Goal: Task Accomplishment & Management: Use online tool/utility

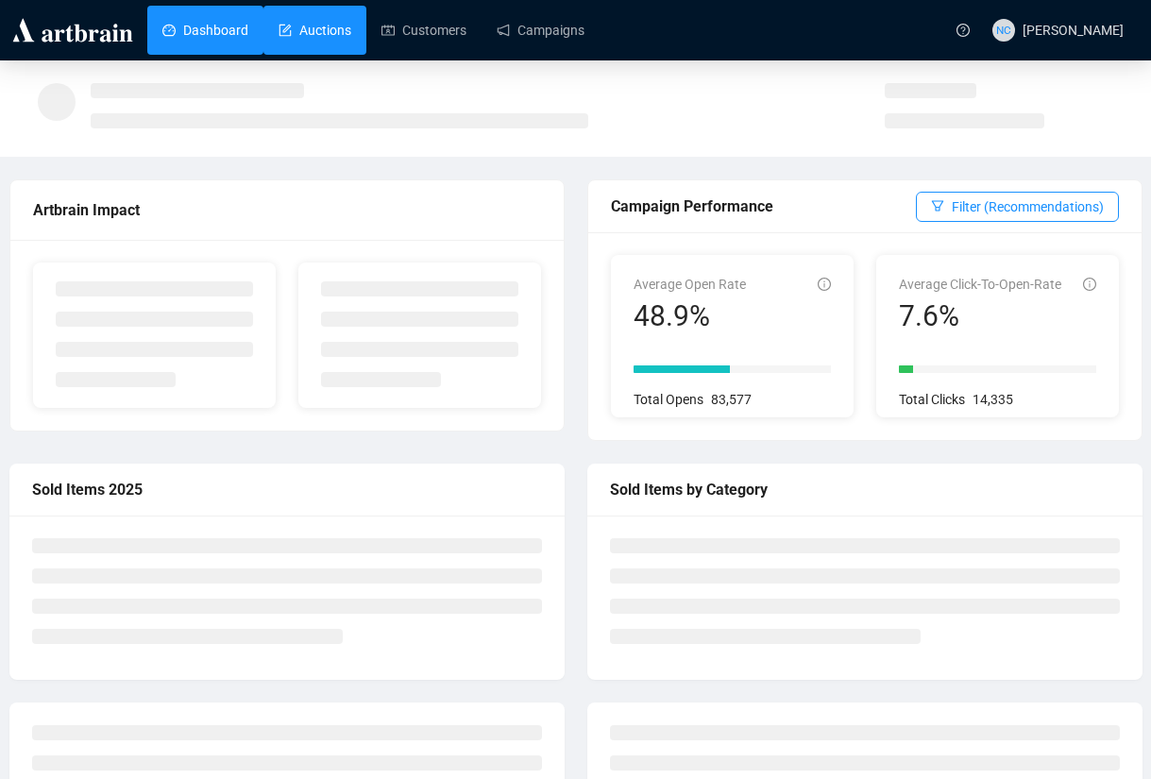
click at [327, 36] on link "Auctions" at bounding box center [315, 30] width 73 height 49
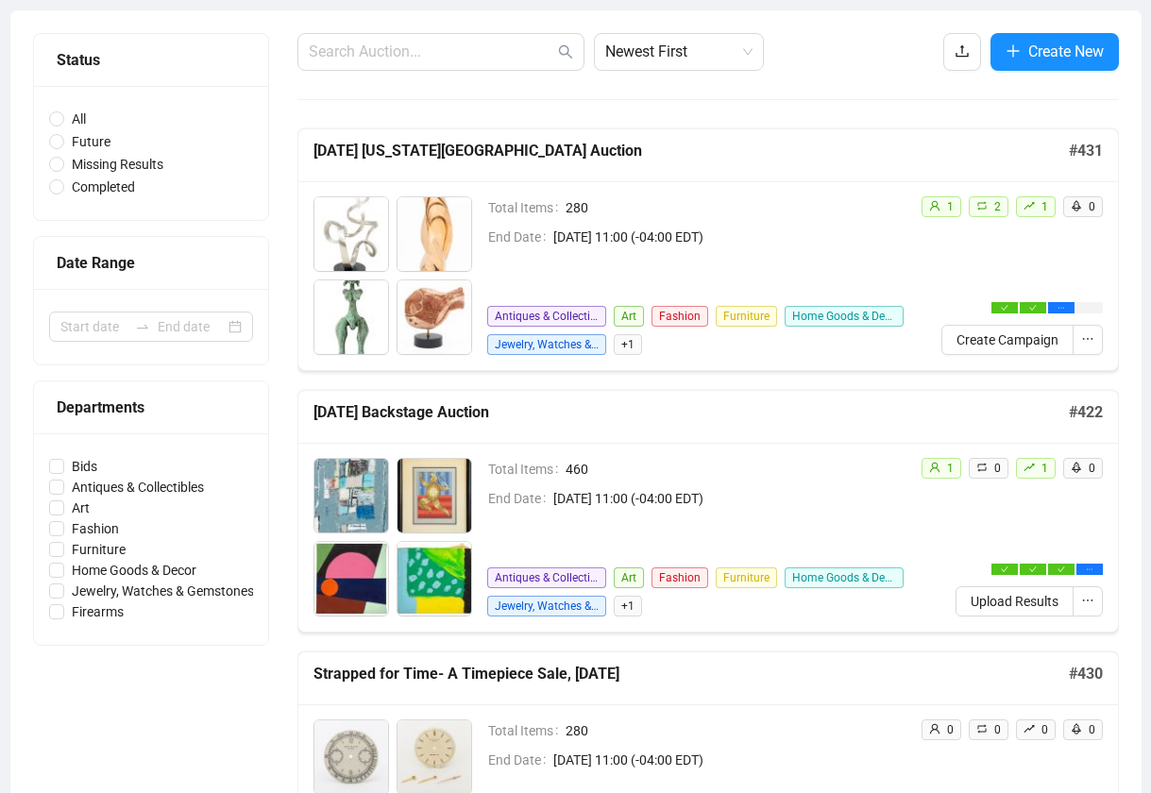
scroll to position [212, 0]
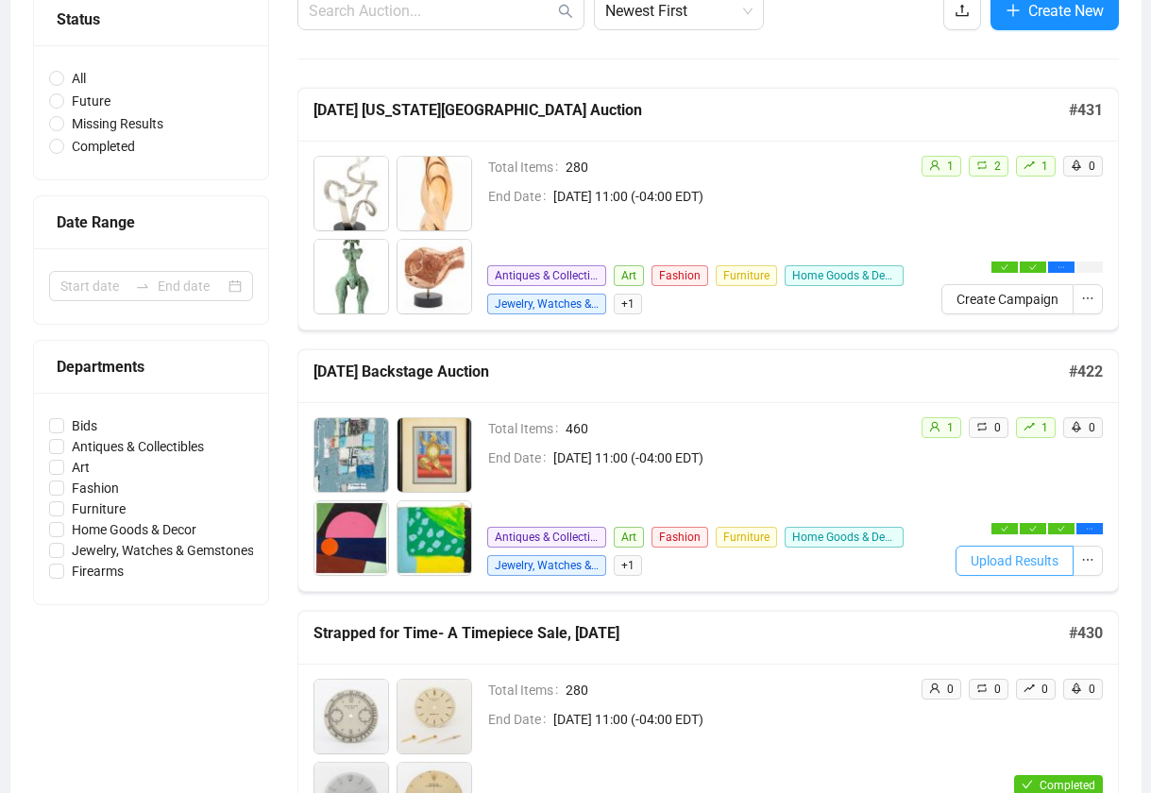
click at [1021, 569] on span "Upload Results" at bounding box center [1015, 560] width 88 height 21
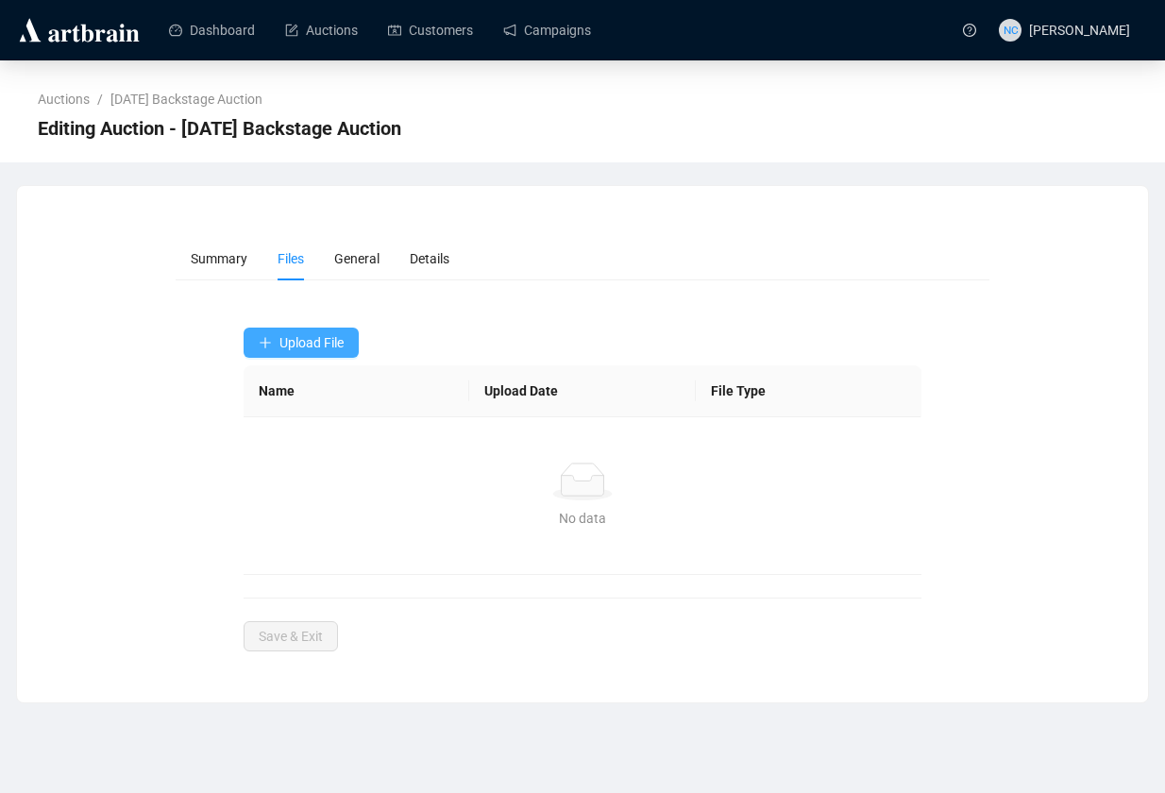
click at [320, 329] on button "Upload File" at bounding box center [301, 343] width 115 height 30
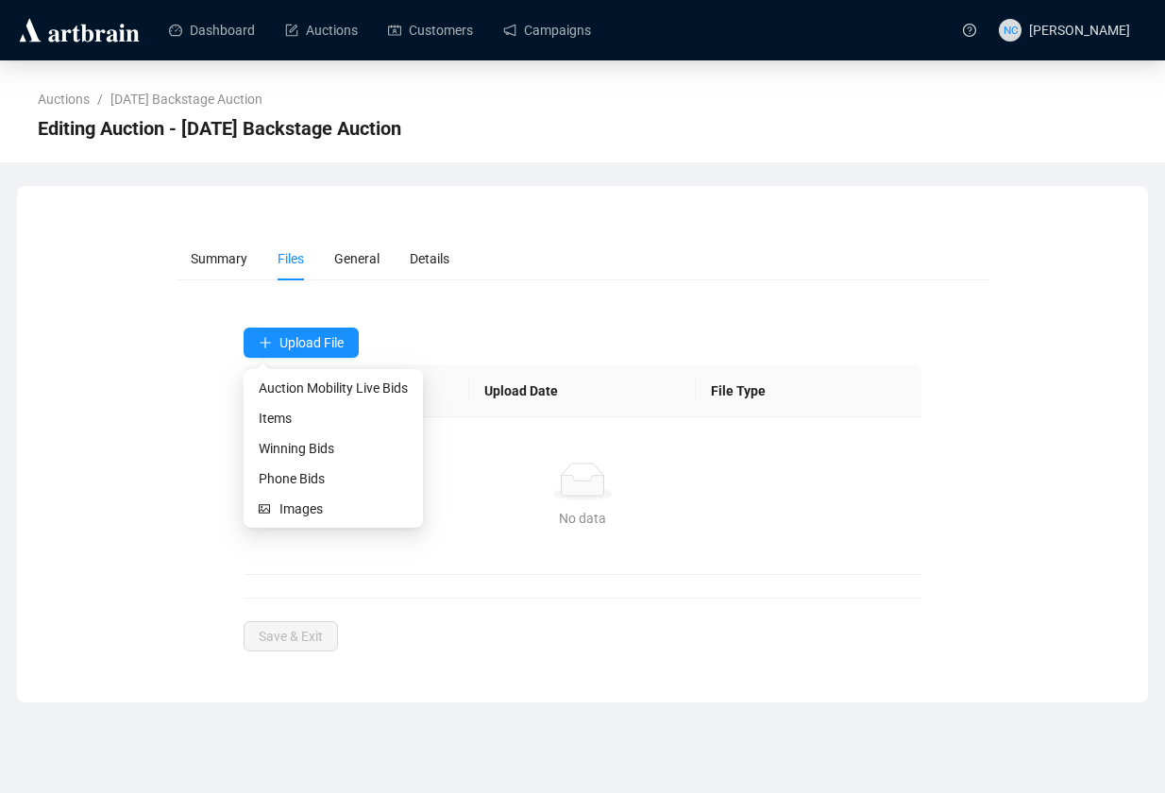
drag, startPoint x: 321, startPoint y: 334, endPoint x: 403, endPoint y: 316, distance: 84.1
click at [403, 316] on form "Summary Files General Details Upload File Name Upload Date File Type No data No…" at bounding box center [583, 444] width 815 height 414
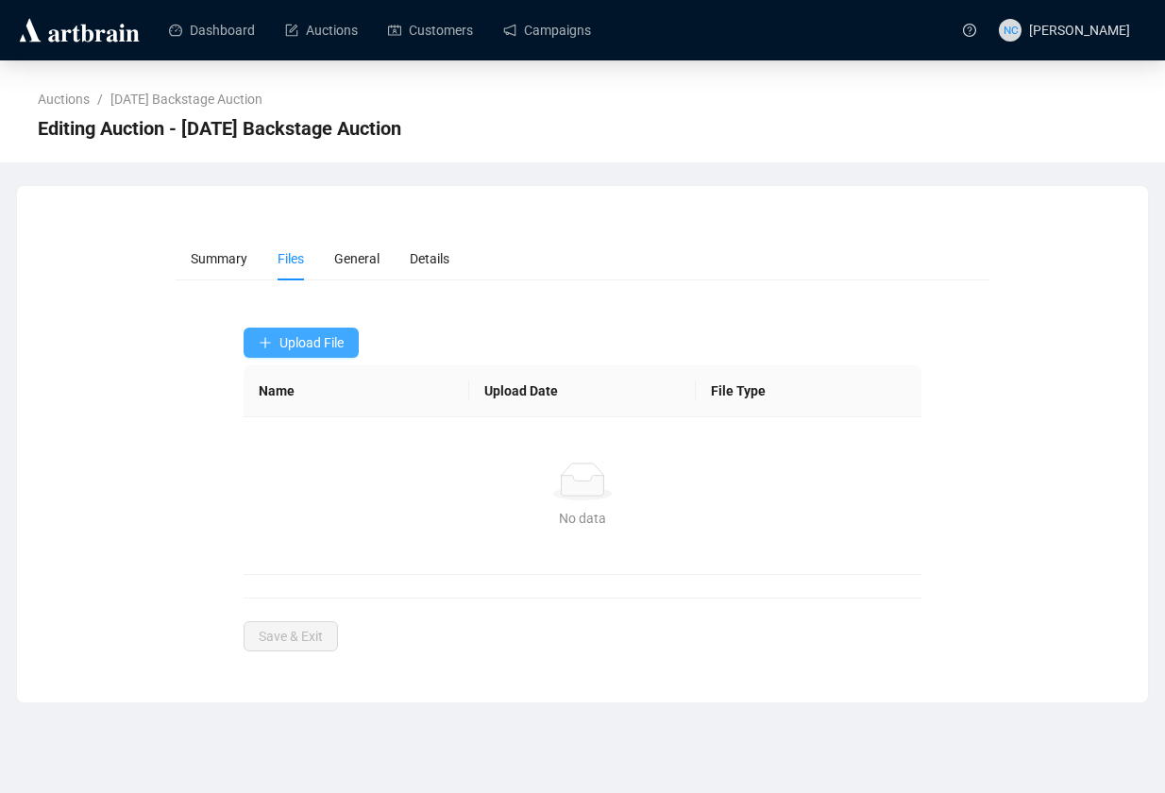
click at [338, 340] on span "Upload File" at bounding box center [311, 342] width 64 height 15
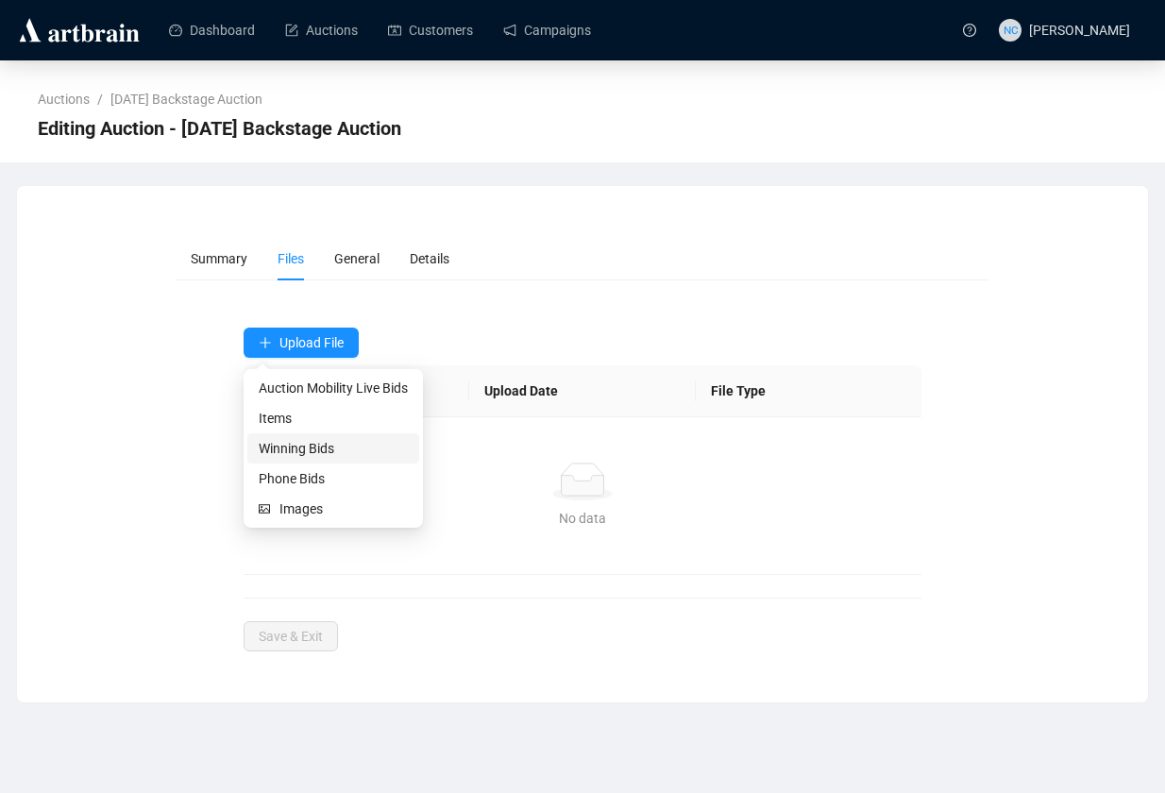
click at [333, 447] on span "Winning Bids" at bounding box center [333, 448] width 149 height 21
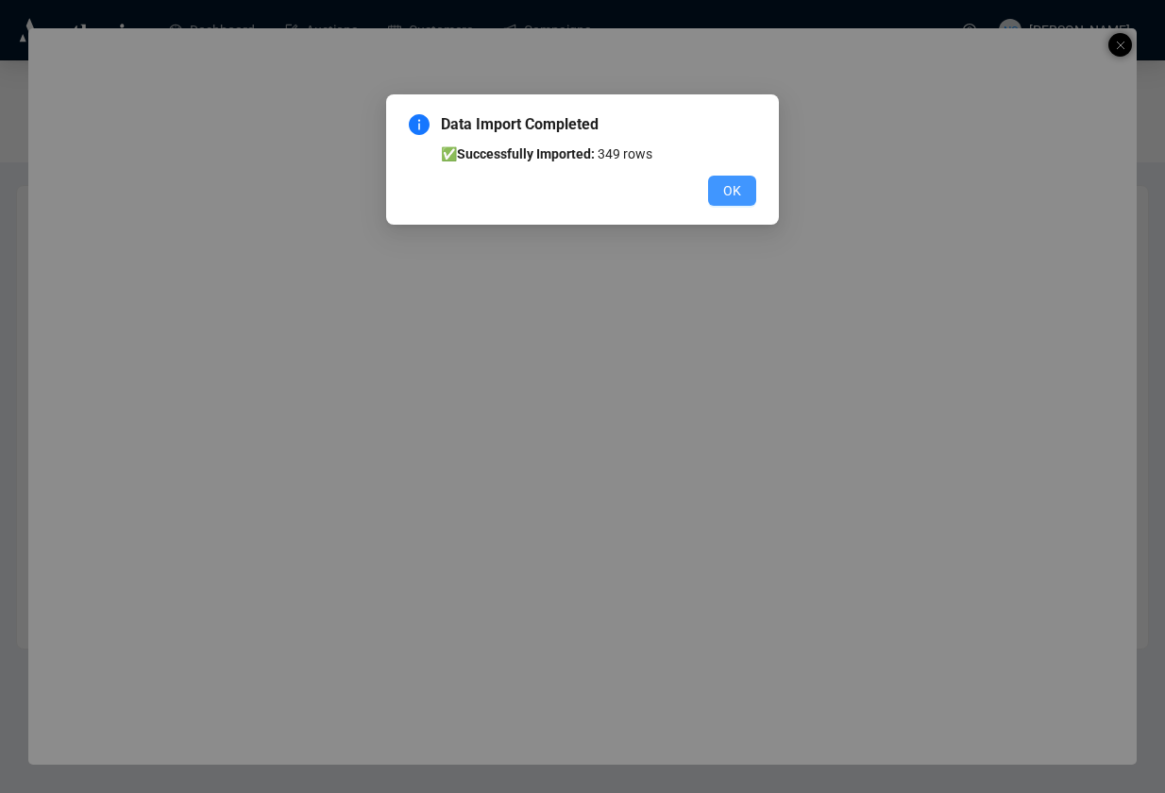
click at [730, 187] on span "OK" at bounding box center [732, 190] width 18 height 21
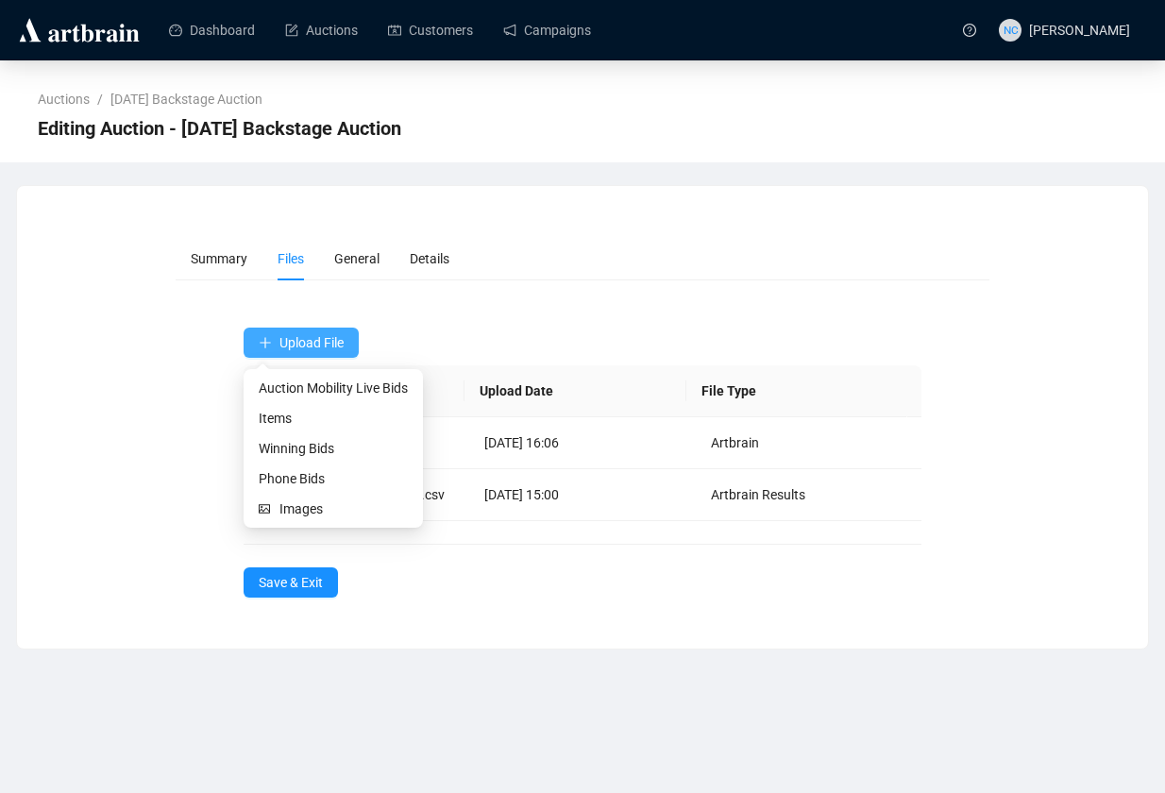
click at [329, 355] on button "Upload File" at bounding box center [301, 343] width 115 height 30
click at [331, 394] on span "Auction Mobility Live Bids" at bounding box center [333, 388] width 149 height 21
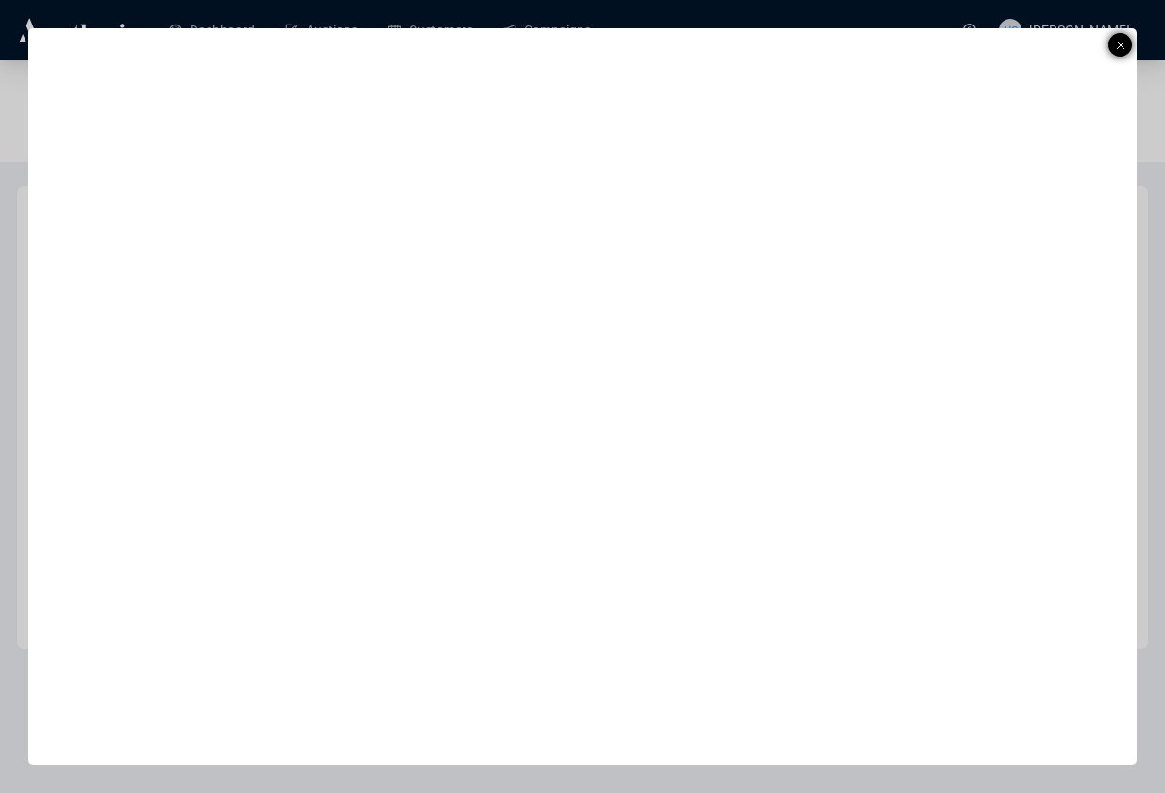
click at [1128, 38] on div at bounding box center [1120, 45] width 24 height 24
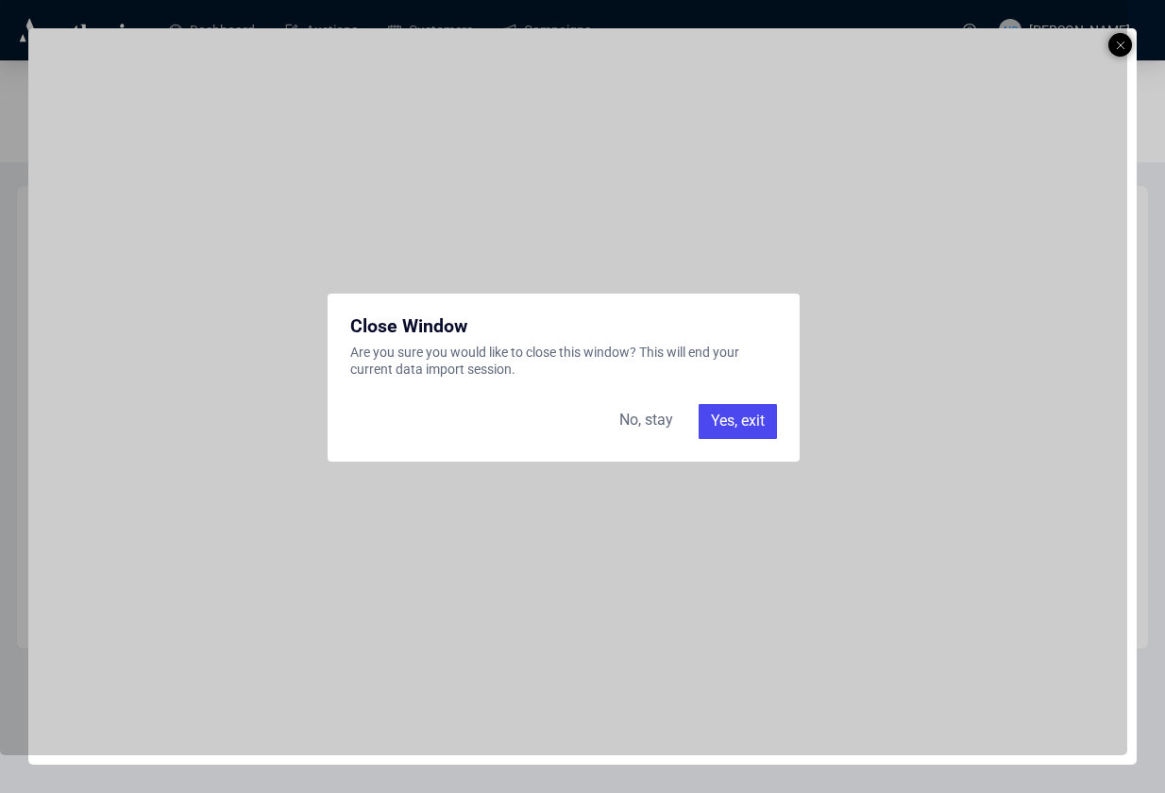
click at [724, 426] on div "Yes, exit" at bounding box center [738, 421] width 78 height 34
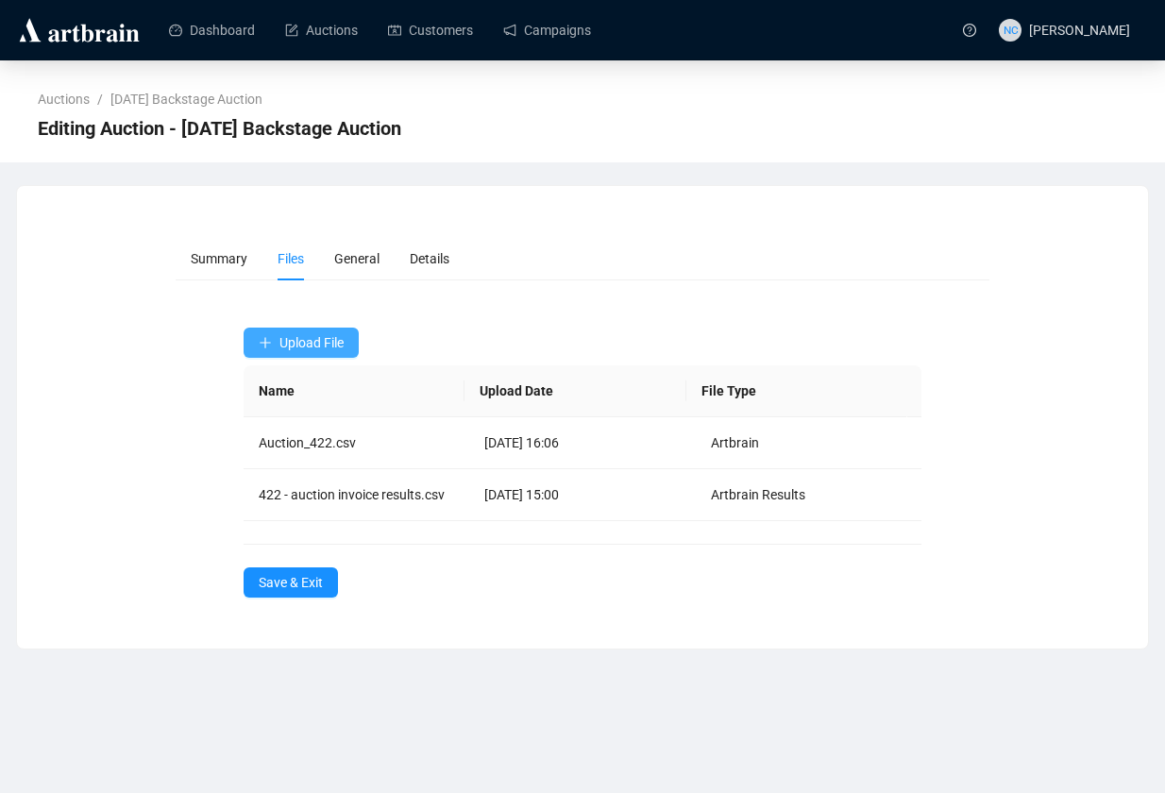
click at [293, 350] on span "Upload File" at bounding box center [311, 342] width 64 height 15
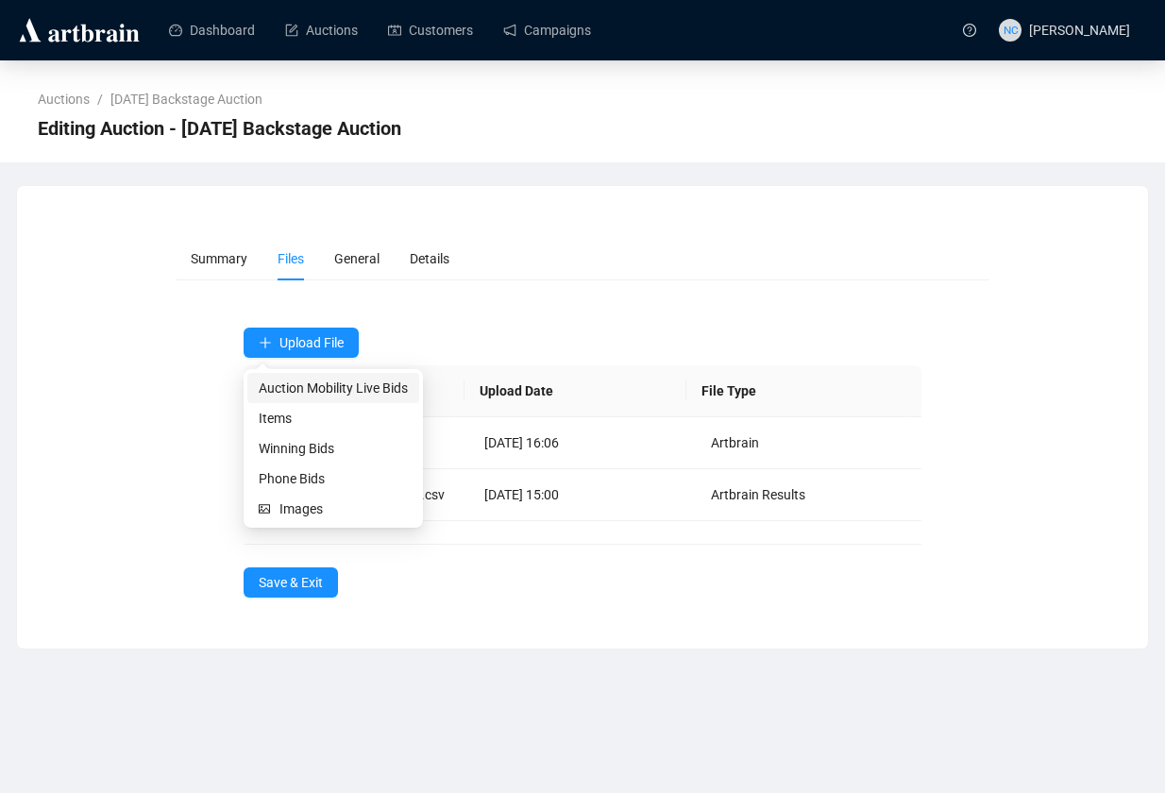
click at [365, 398] on li "Auction Mobility Live Bids" at bounding box center [333, 388] width 172 height 30
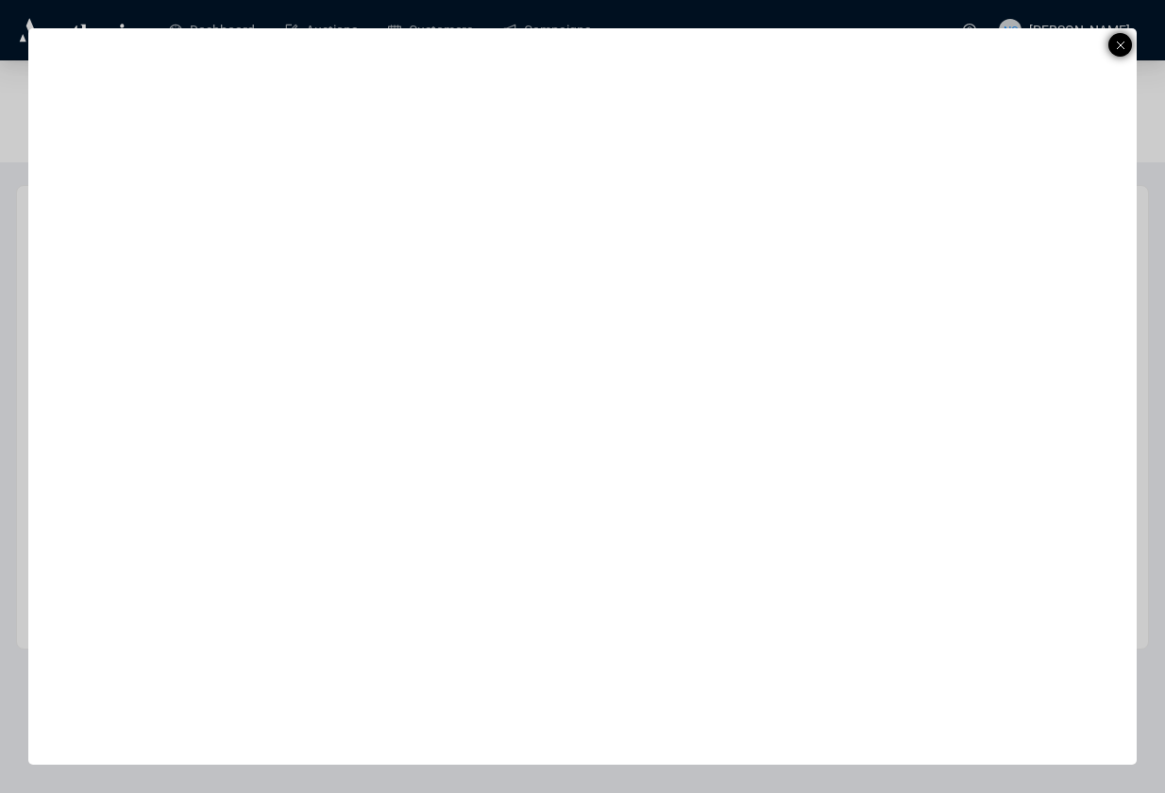
click at [1122, 42] on icon at bounding box center [1120, 45] width 9 height 23
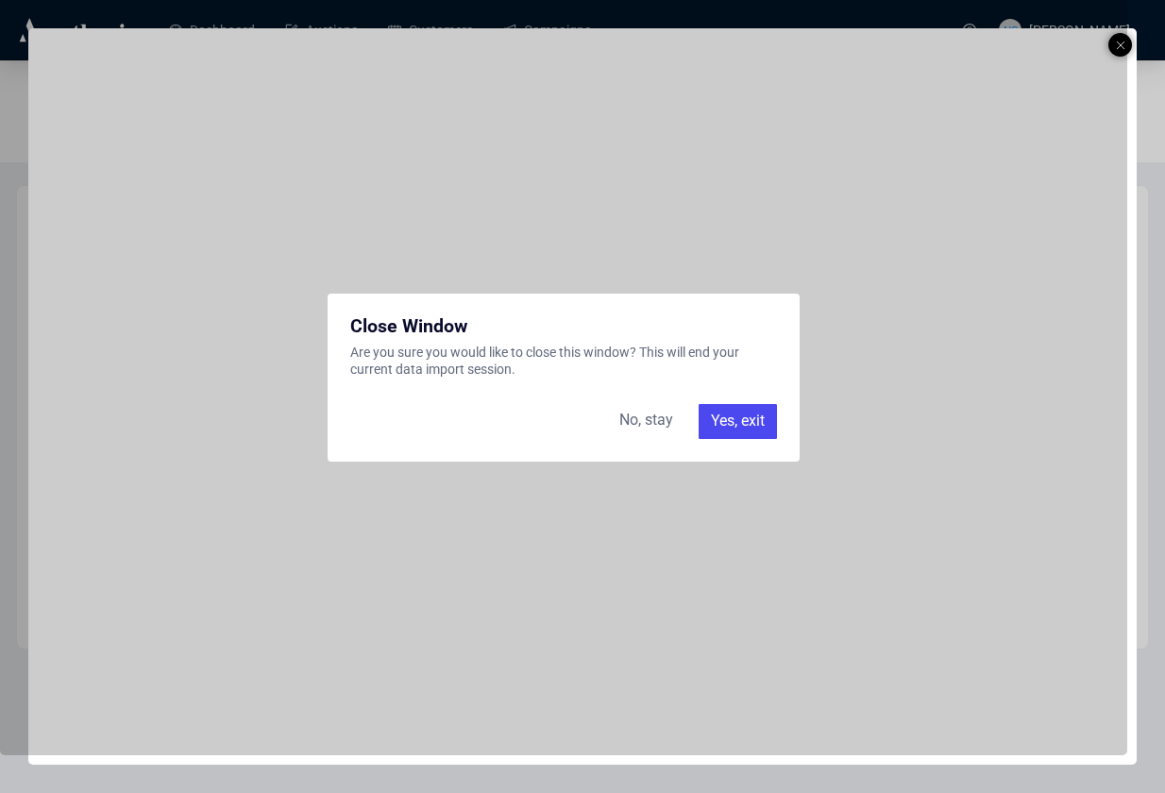
click at [718, 427] on div "Yes, exit" at bounding box center [738, 421] width 78 height 34
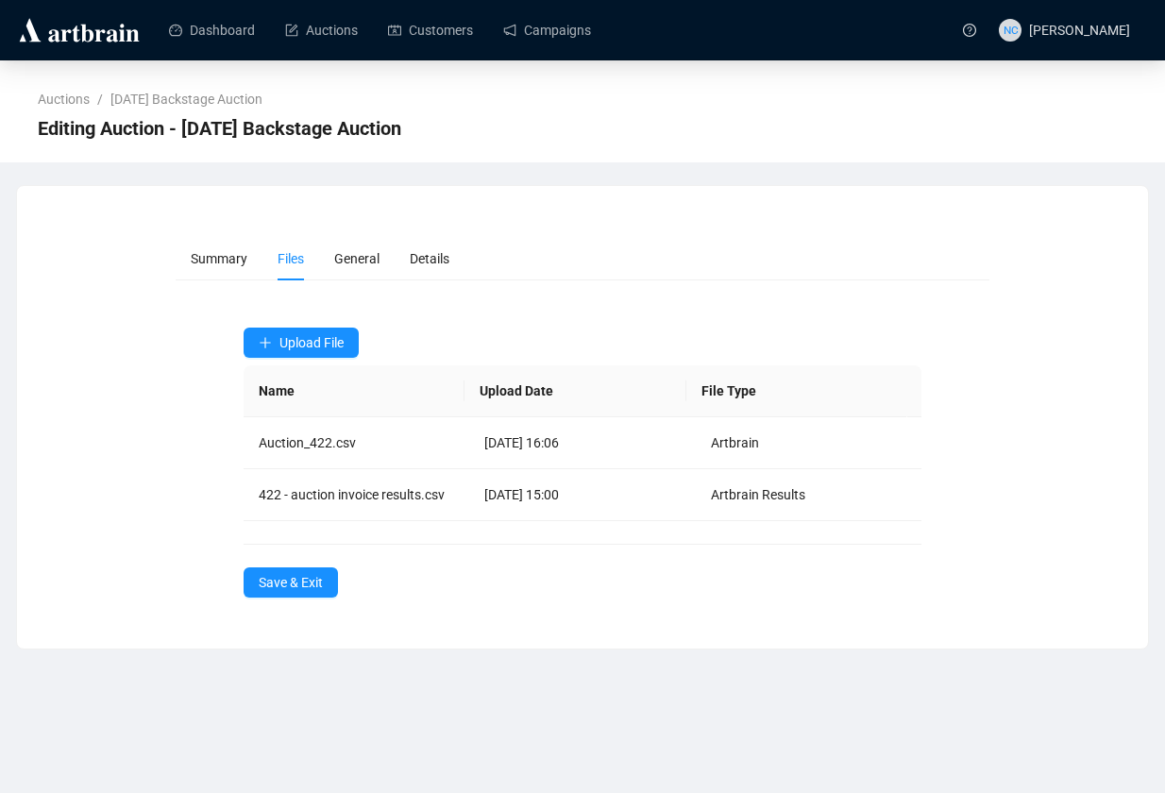
click at [271, 325] on form "Summary Files General Details Upload File Name Upload Date File Type Auction_42…" at bounding box center [583, 417] width 815 height 361
click at [286, 340] on span "Upload File" at bounding box center [311, 342] width 64 height 15
click at [321, 329] on button "Upload File" at bounding box center [301, 343] width 115 height 30
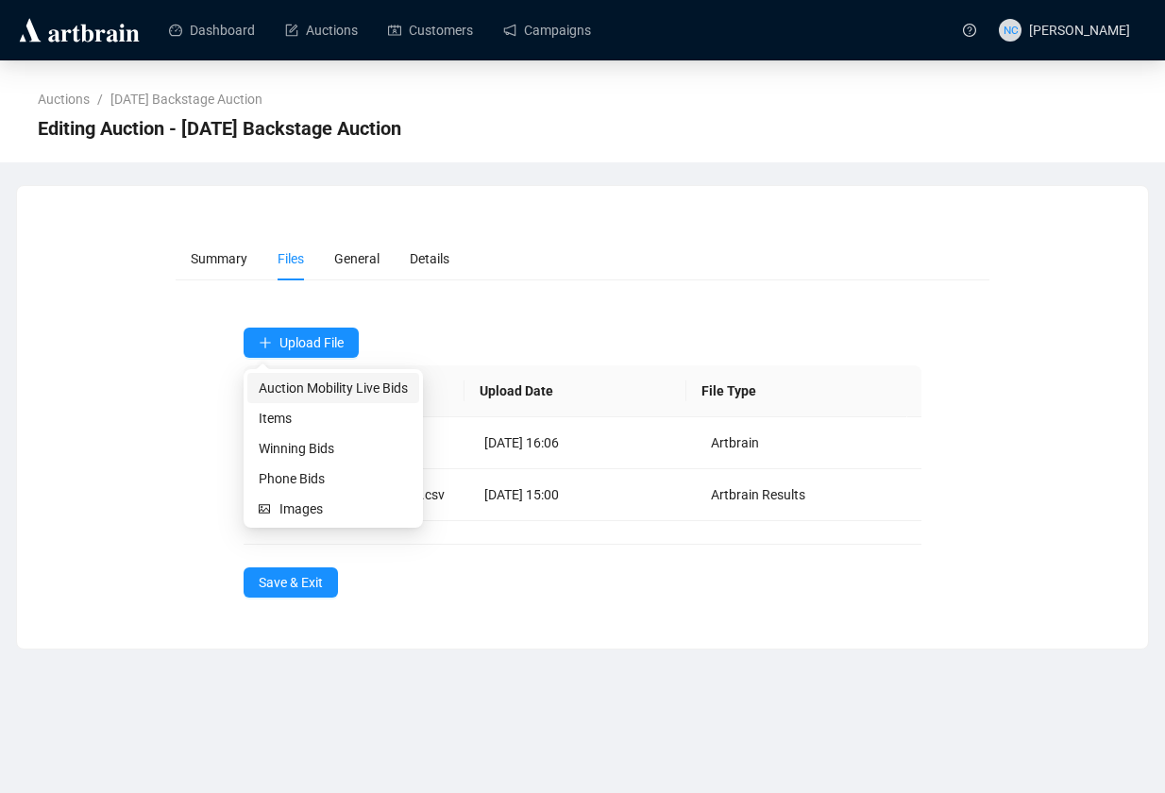
click at [316, 394] on span "Auction Mobility Live Bids" at bounding box center [333, 388] width 149 height 21
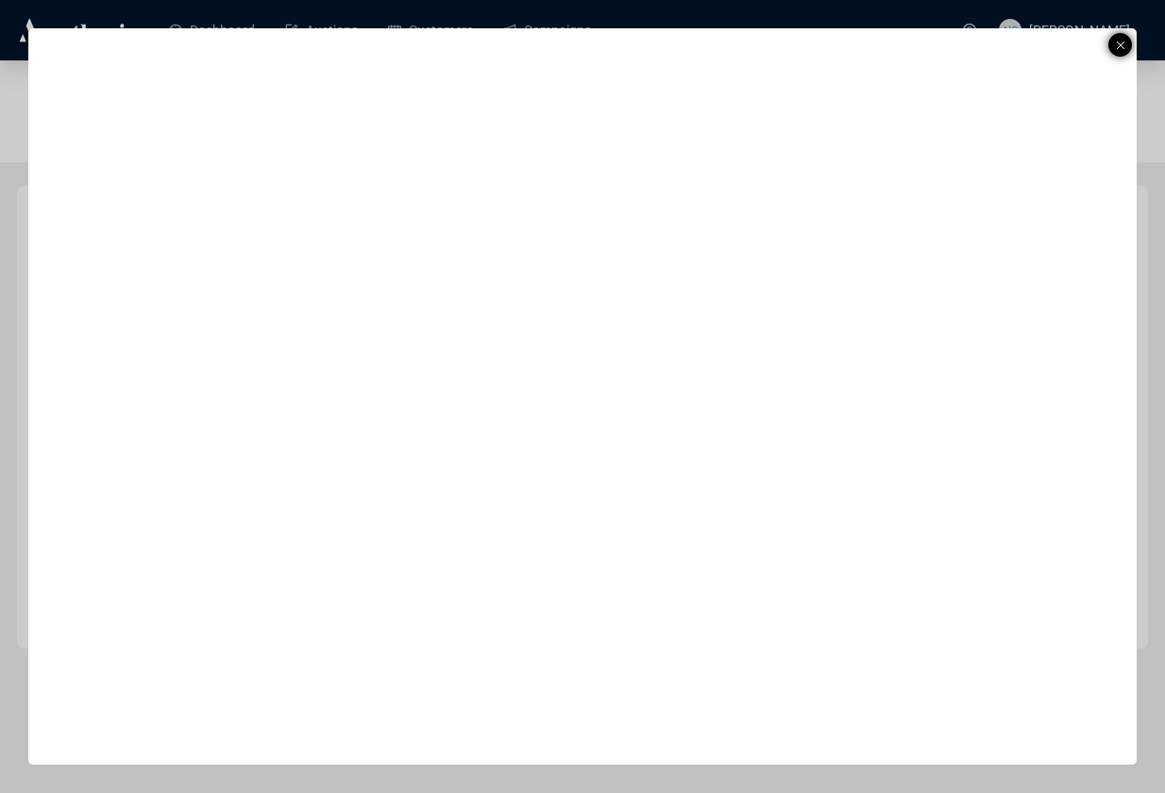
click at [1118, 42] on line at bounding box center [1121, 46] width 8 height 8
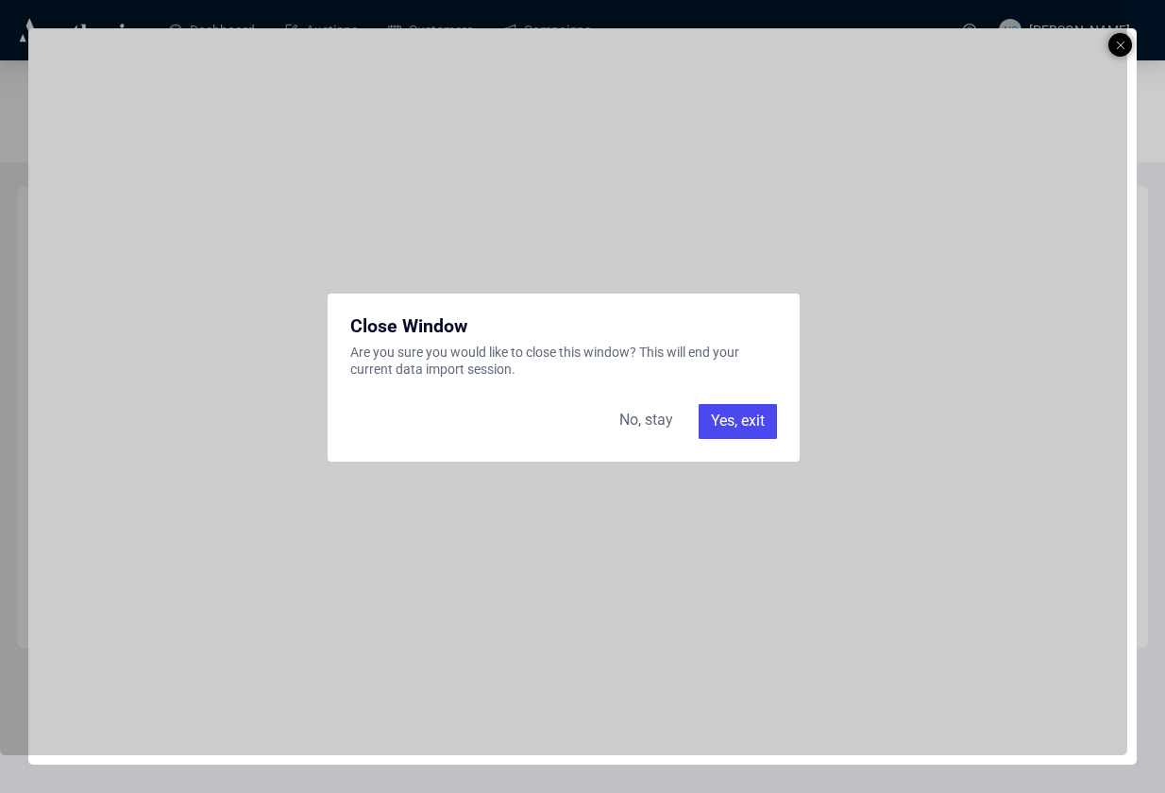
drag, startPoint x: 701, startPoint y: 428, endPoint x: 716, endPoint y: 426, distance: 14.3
click at [705, 427] on div "Yes, exit" at bounding box center [738, 421] width 78 height 34
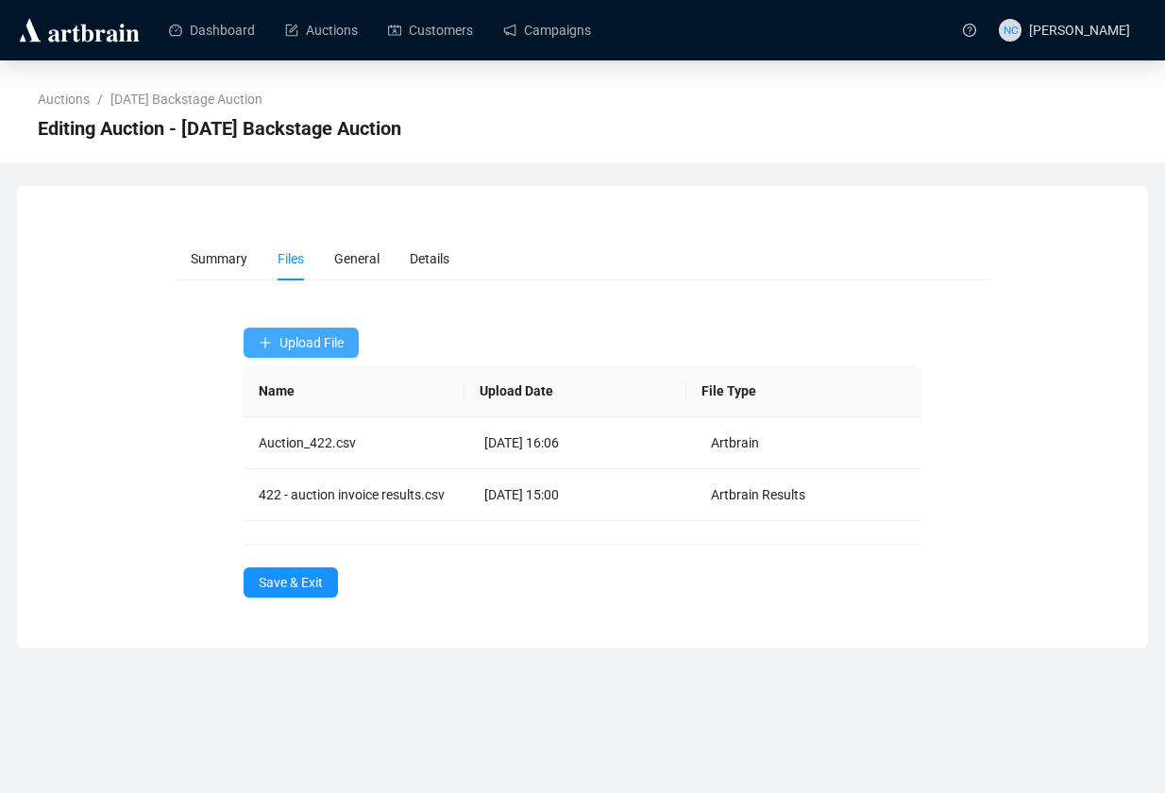
click at [344, 342] on span "Upload File" at bounding box center [311, 342] width 64 height 15
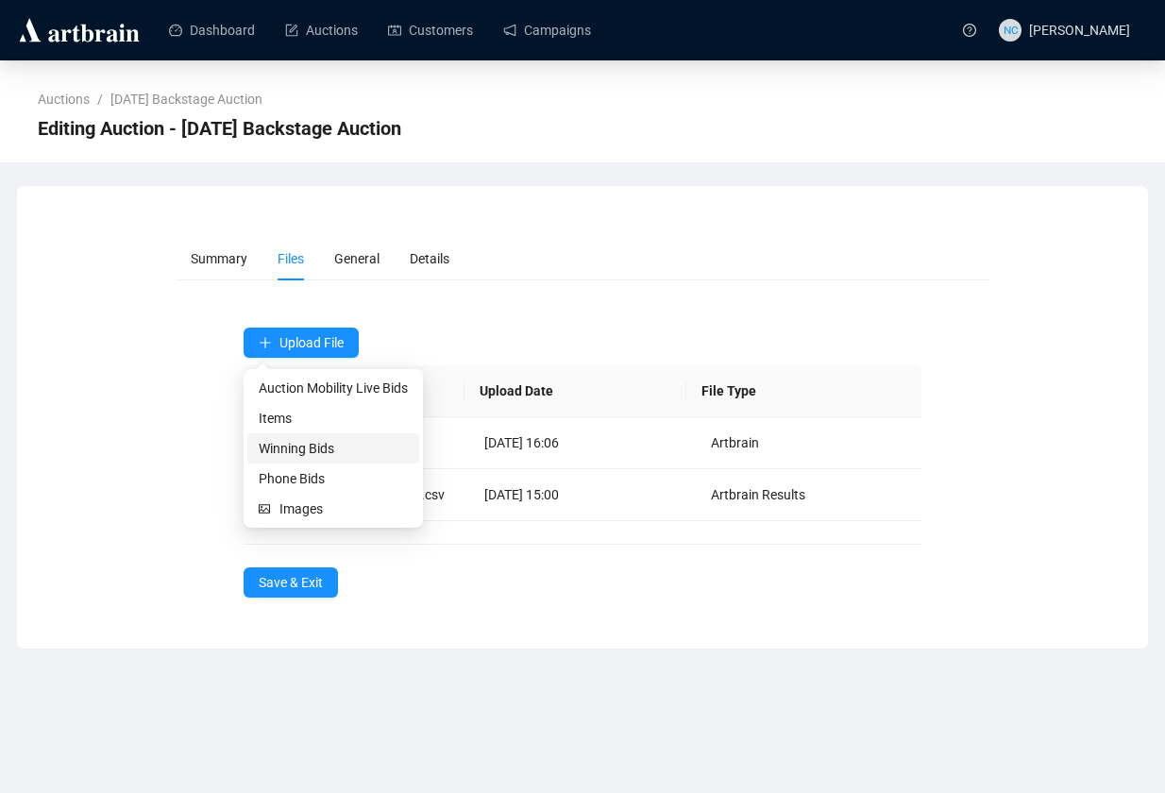
click at [343, 438] on span "Winning Bids" at bounding box center [333, 448] width 149 height 21
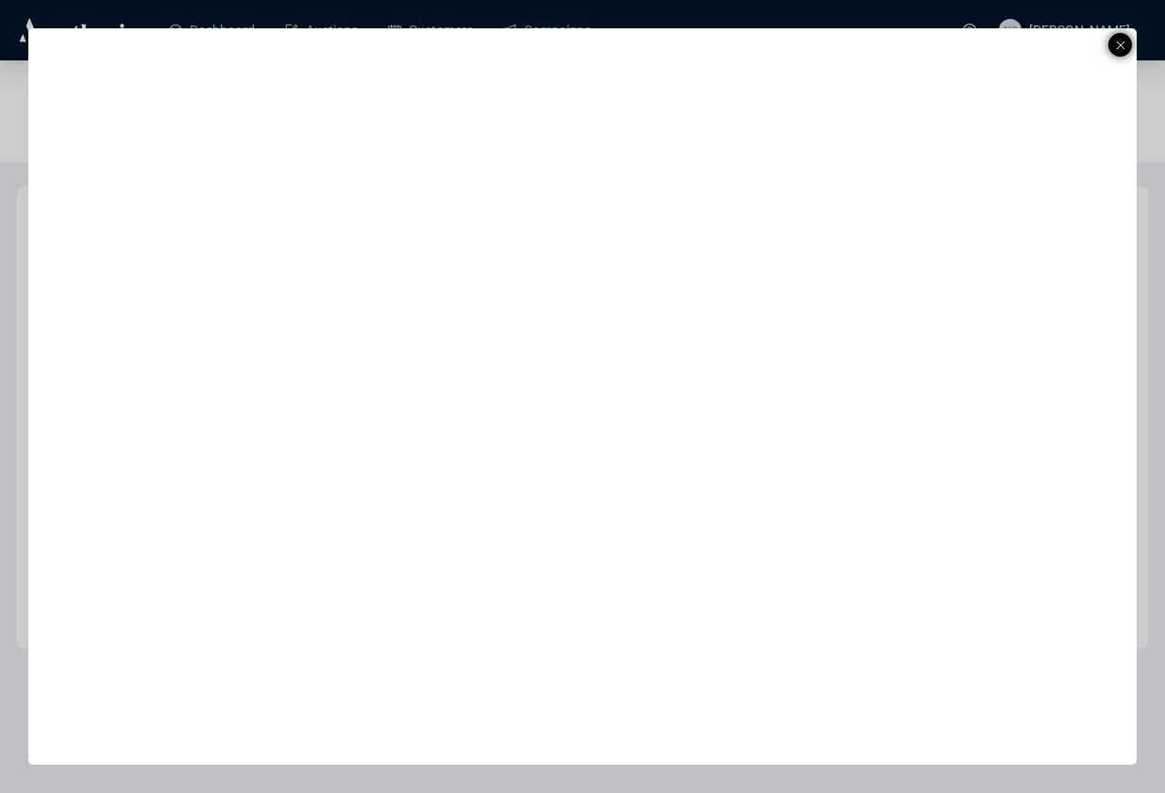
click at [1124, 39] on icon at bounding box center [1120, 45] width 9 height 23
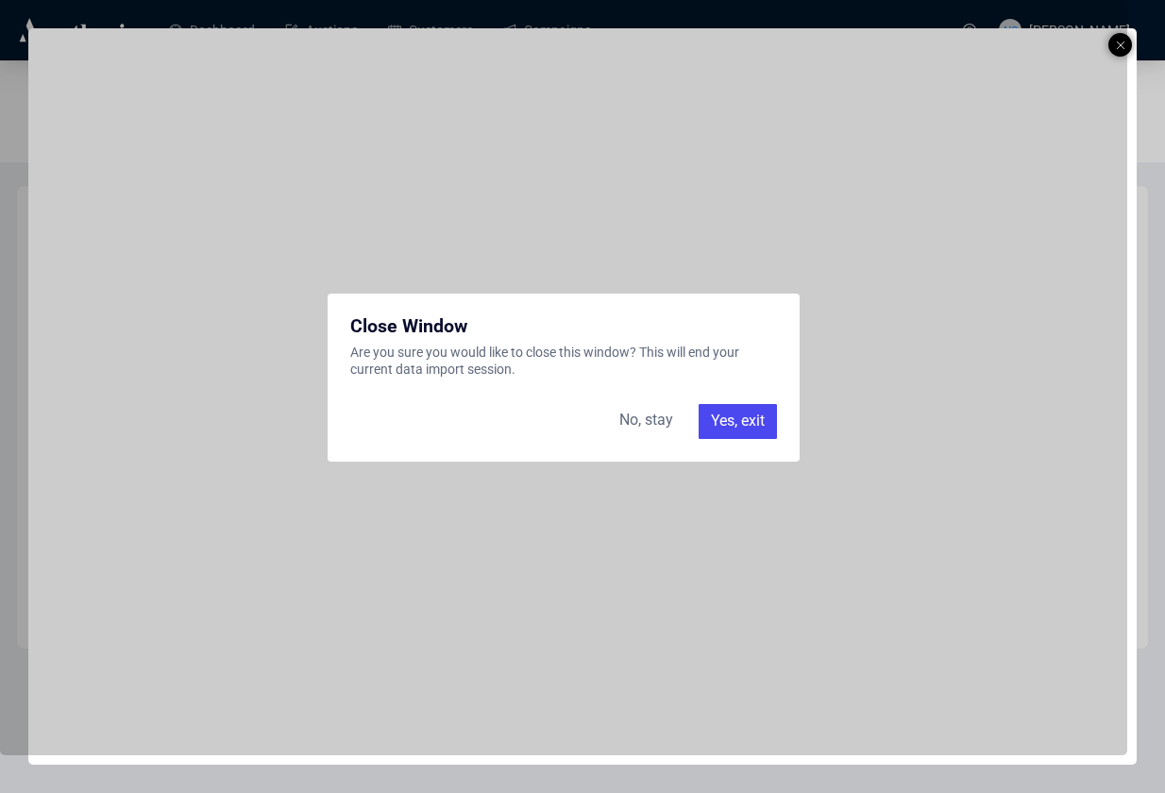
click at [723, 414] on div "Yes, exit" at bounding box center [738, 421] width 78 height 34
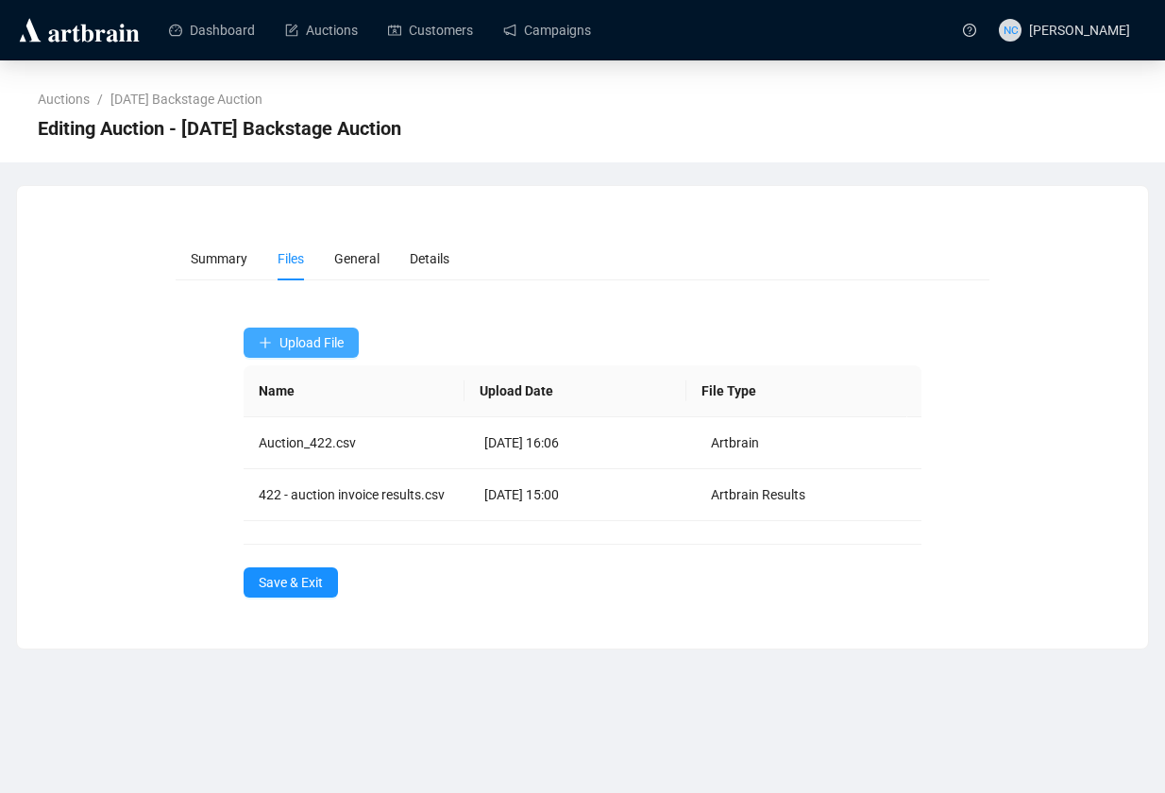
click at [308, 343] on span "Upload File" at bounding box center [311, 342] width 64 height 15
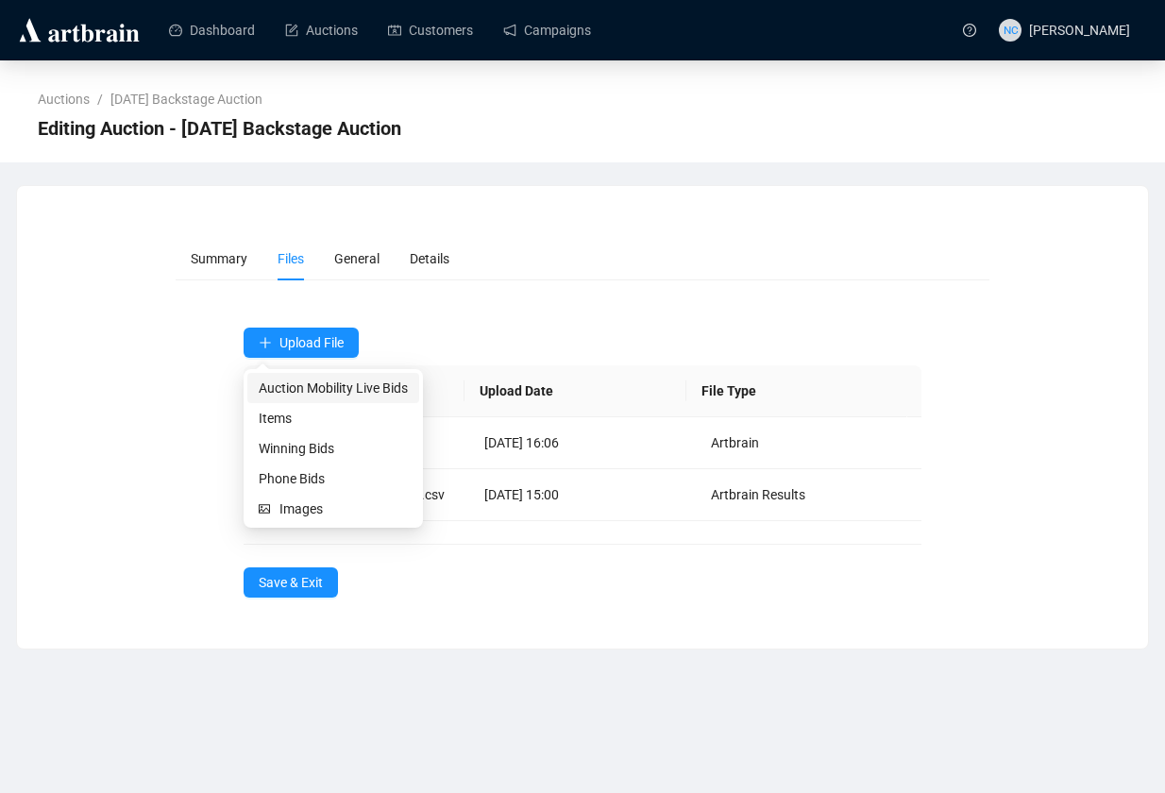
click at [307, 373] on li "Auction Mobility Live Bids" at bounding box center [333, 388] width 172 height 30
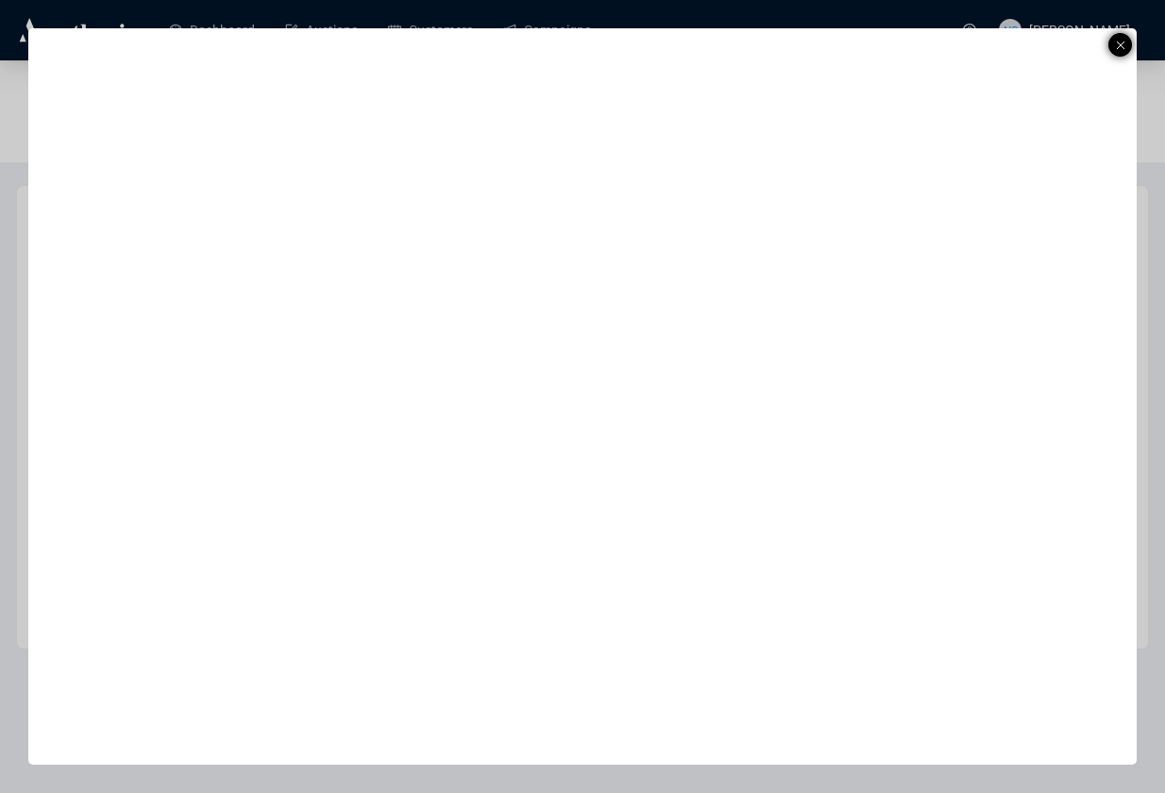
click at [1119, 42] on icon at bounding box center [1120, 45] width 9 height 23
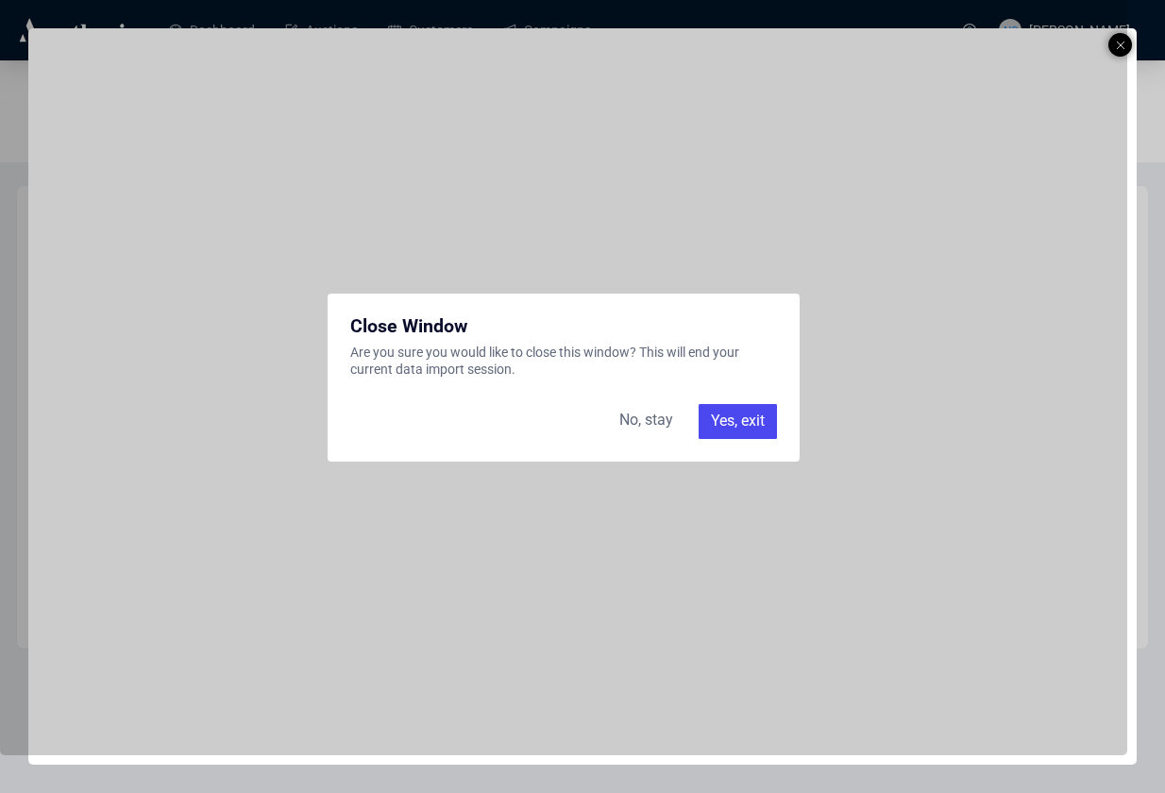
click at [707, 412] on div "Yes, exit" at bounding box center [738, 421] width 78 height 34
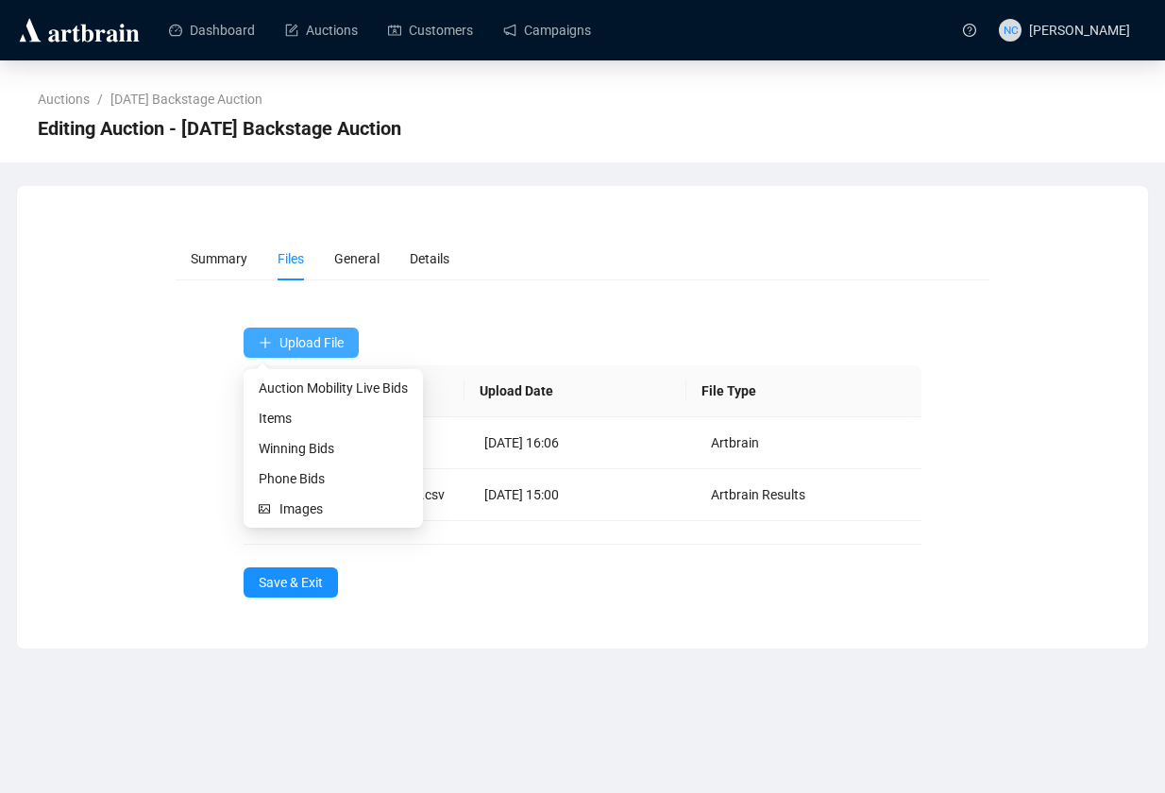
click at [306, 335] on span "Upload File" at bounding box center [311, 342] width 64 height 15
click at [384, 387] on span "Auction Mobility Live Bids" at bounding box center [333, 388] width 149 height 21
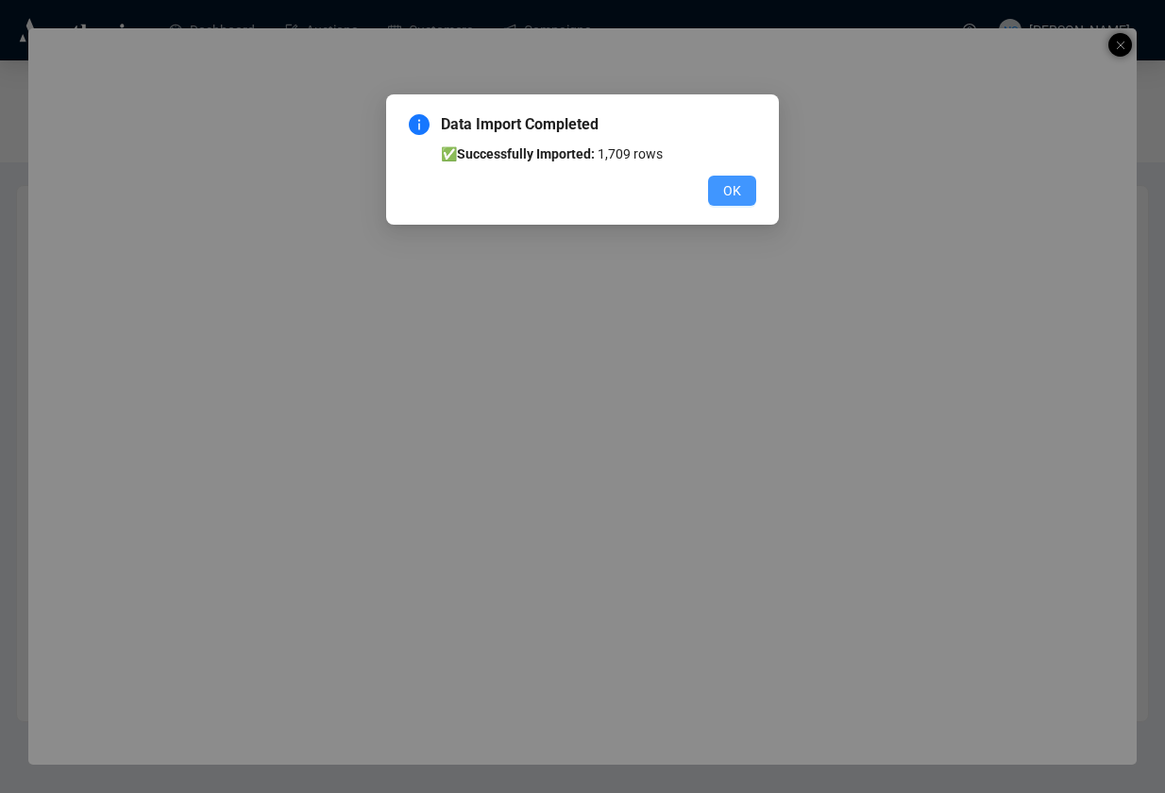
click at [744, 191] on button "OK" at bounding box center [732, 191] width 48 height 30
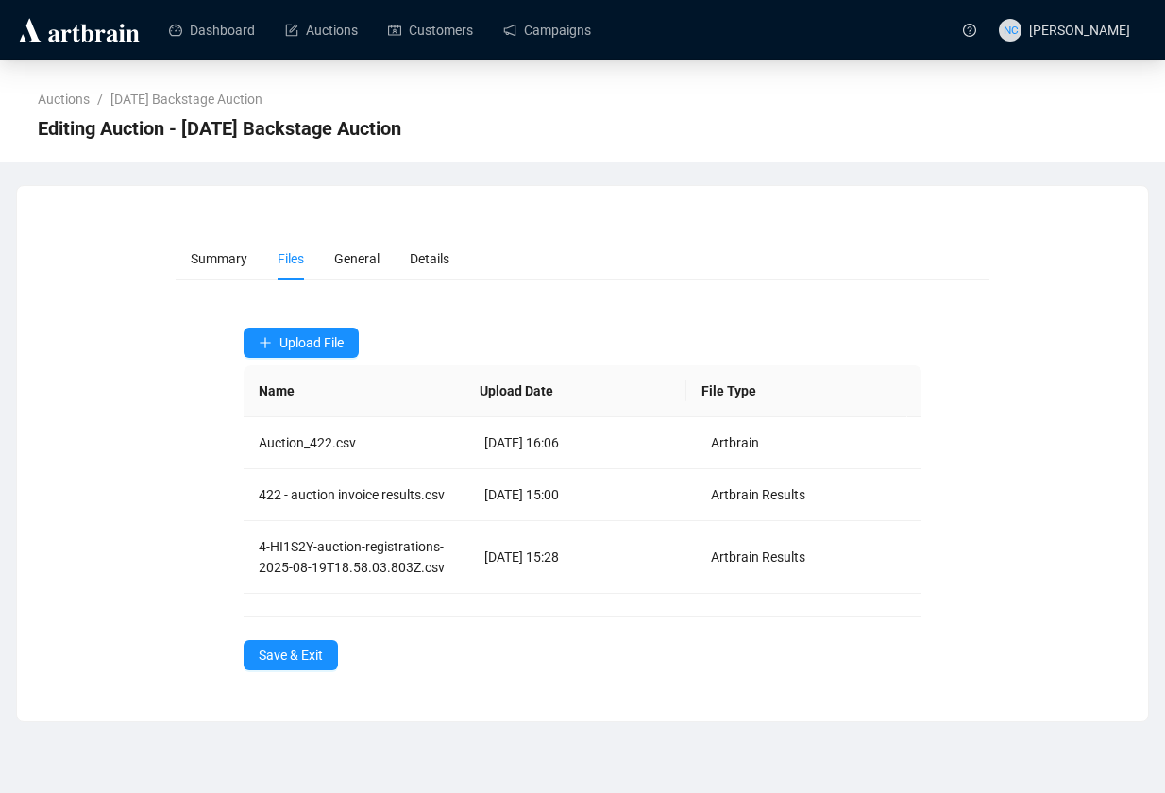
click at [295, 636] on div "Upload File Name Upload Date File Type Auction_422.csv [DATE] 16:06 Artbrain 42…" at bounding box center [583, 499] width 679 height 343
click at [295, 663] on span "Save & Exit" at bounding box center [291, 655] width 64 height 21
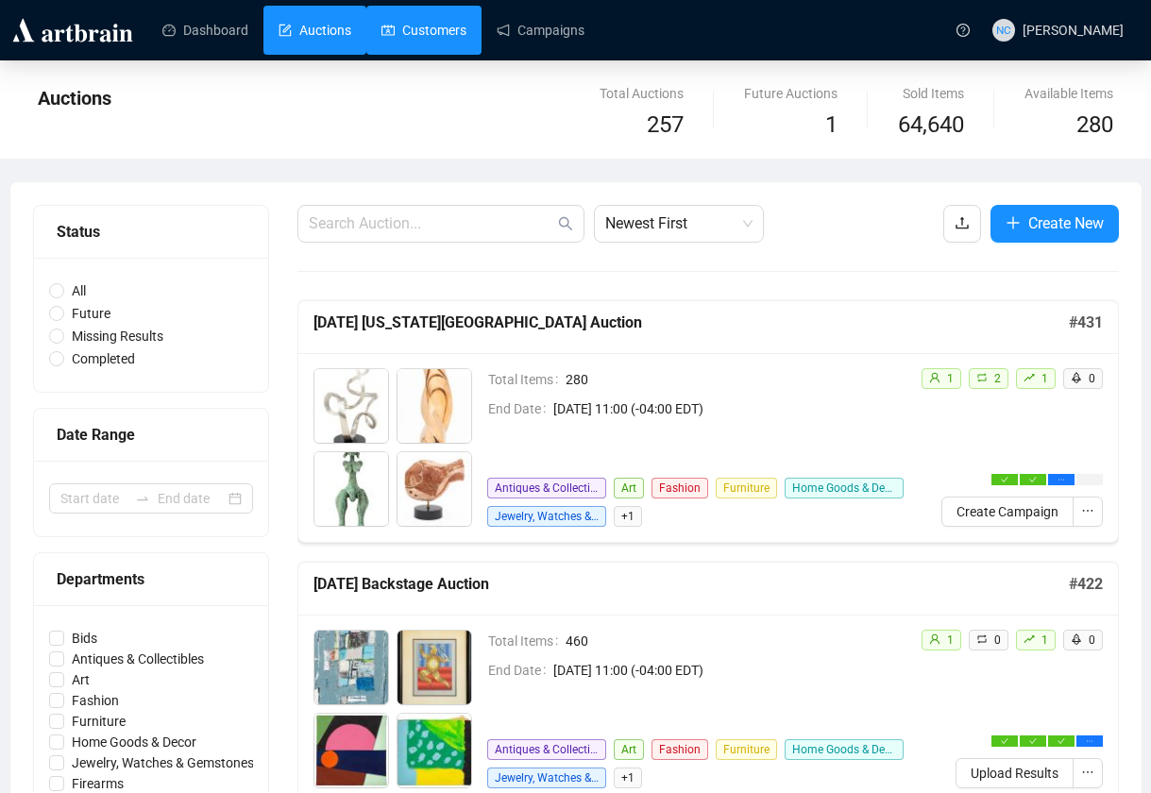
click at [425, 29] on link "Customers" at bounding box center [423, 30] width 85 height 49
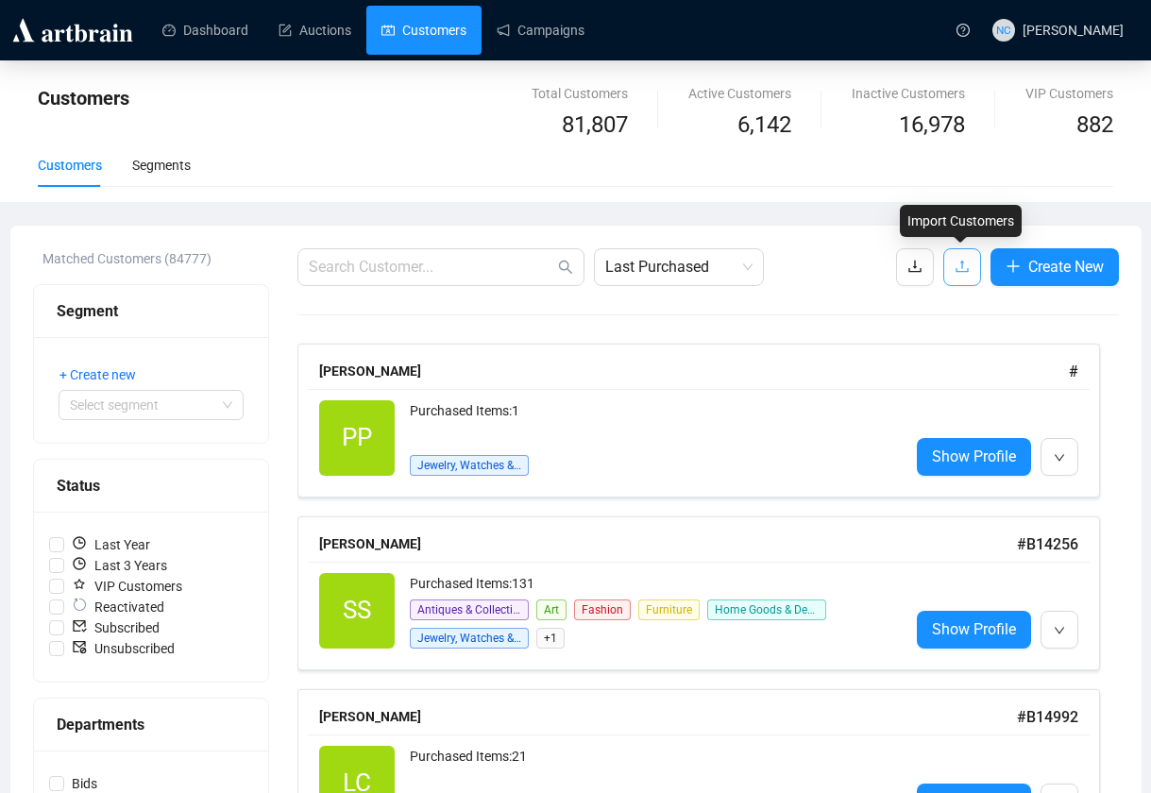
click at [951, 276] on button "button" at bounding box center [962, 267] width 38 height 38
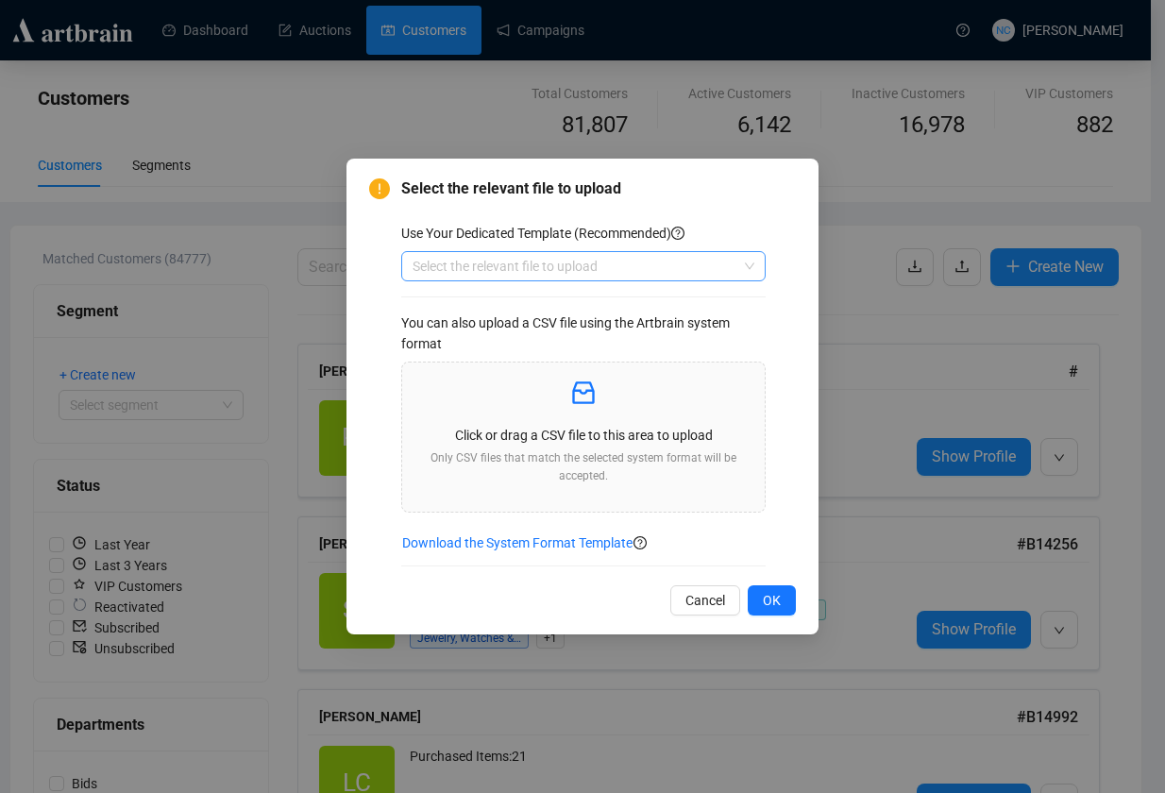
click at [498, 271] on input "search" at bounding box center [575, 266] width 325 height 28
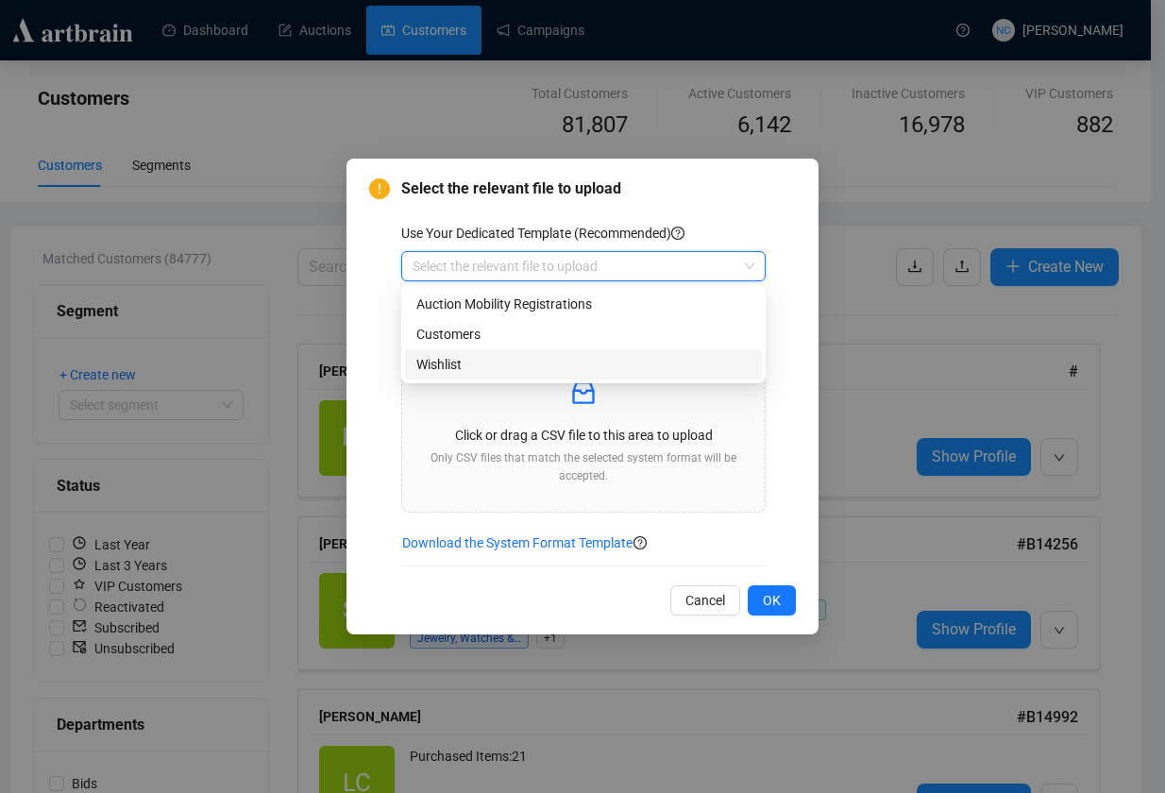
click at [499, 357] on div "Wishlist" at bounding box center [583, 364] width 334 height 21
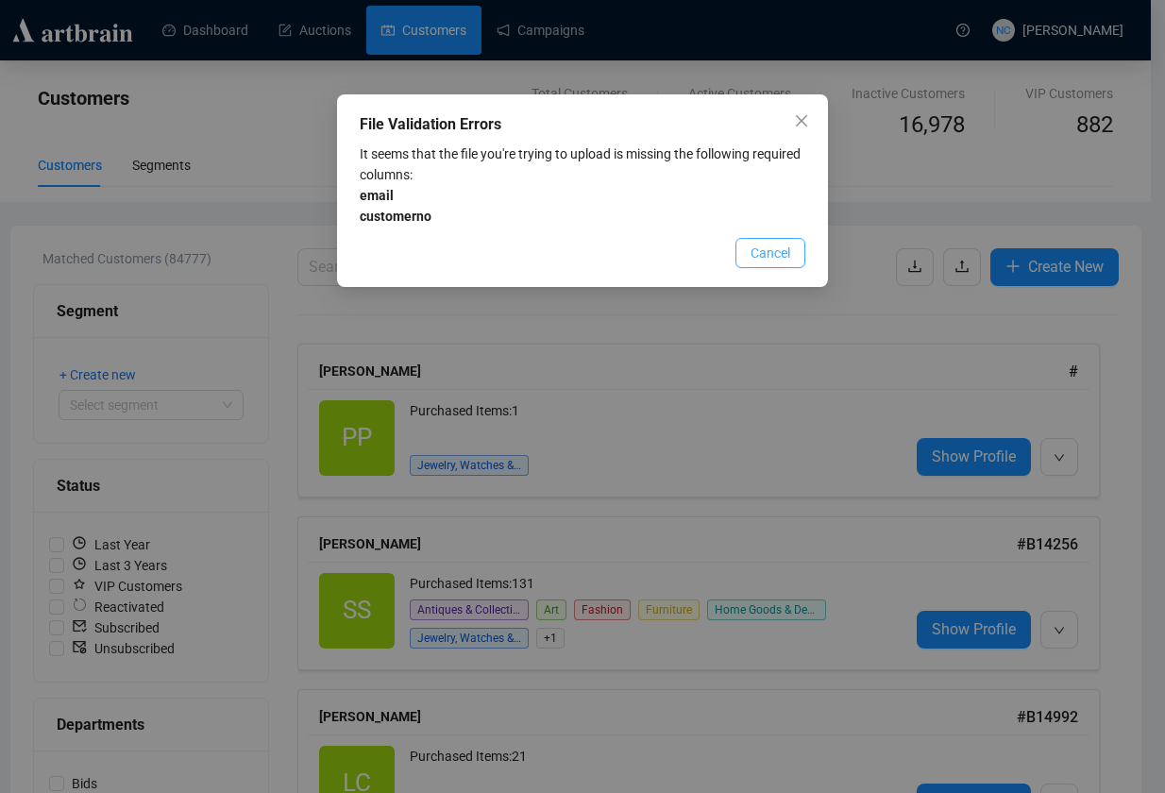
click at [785, 250] on span "Cancel" at bounding box center [771, 253] width 40 height 21
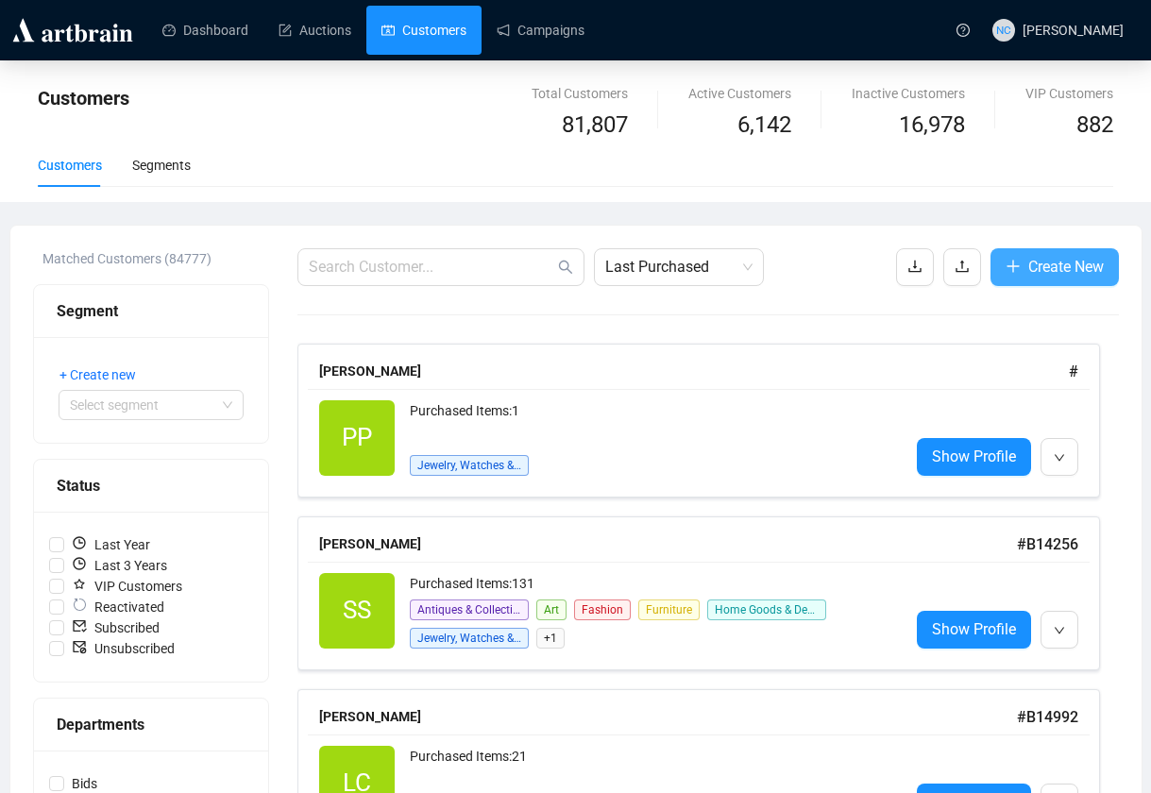
click at [1045, 264] on span "Create New" at bounding box center [1066, 267] width 76 height 24
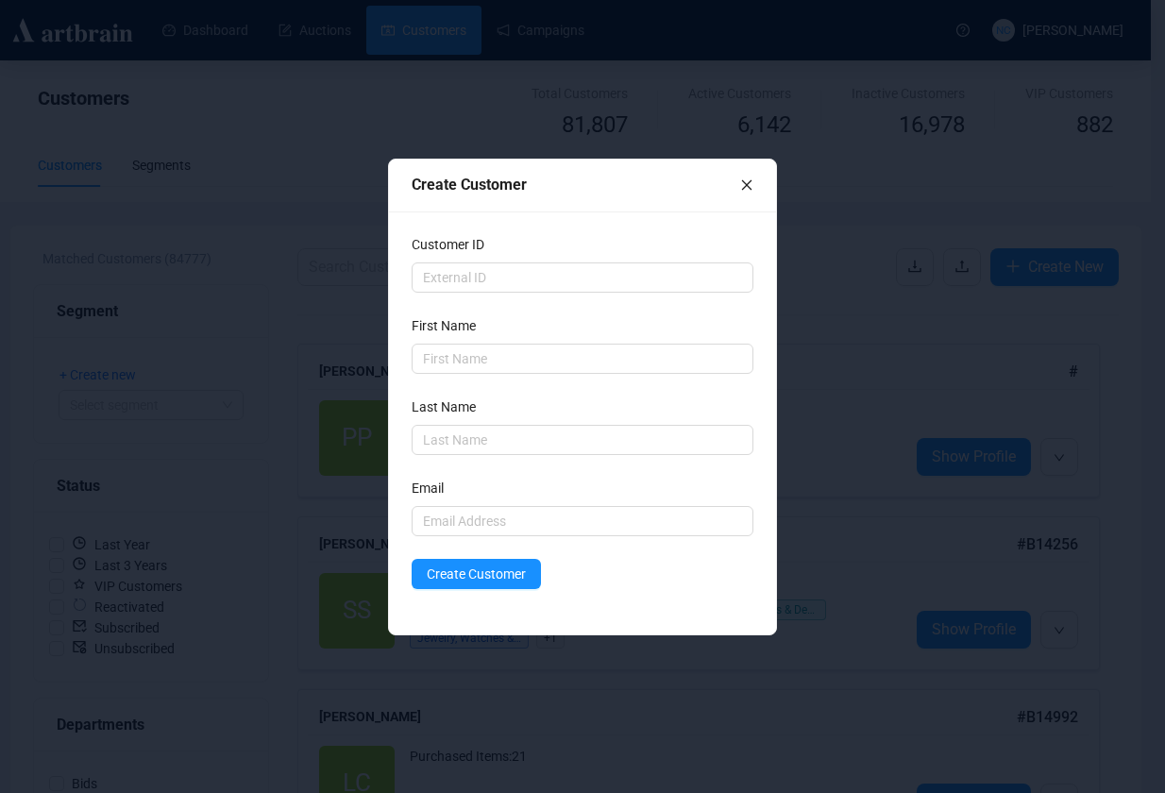
click at [754, 183] on div "Create Customer" at bounding box center [582, 186] width 386 height 53
click at [748, 187] on icon "close" at bounding box center [746, 184] width 13 height 13
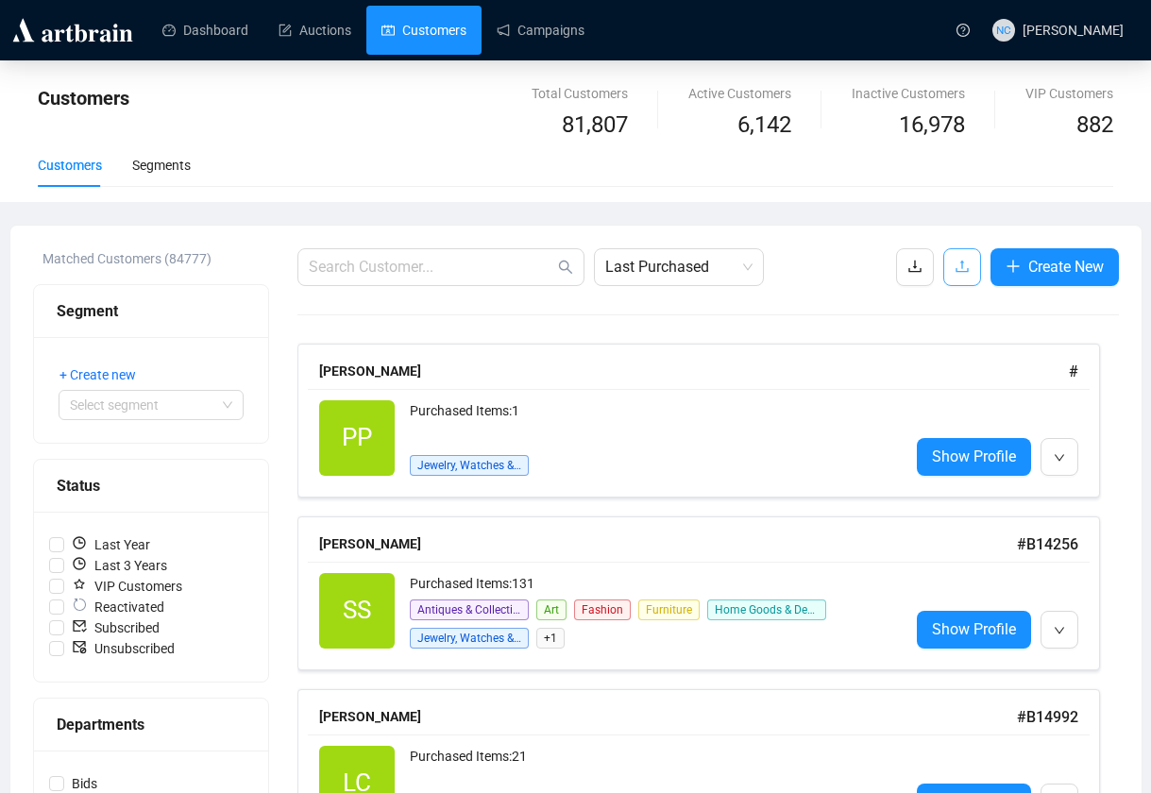
click at [957, 265] on icon "upload" at bounding box center [961, 266] width 15 height 15
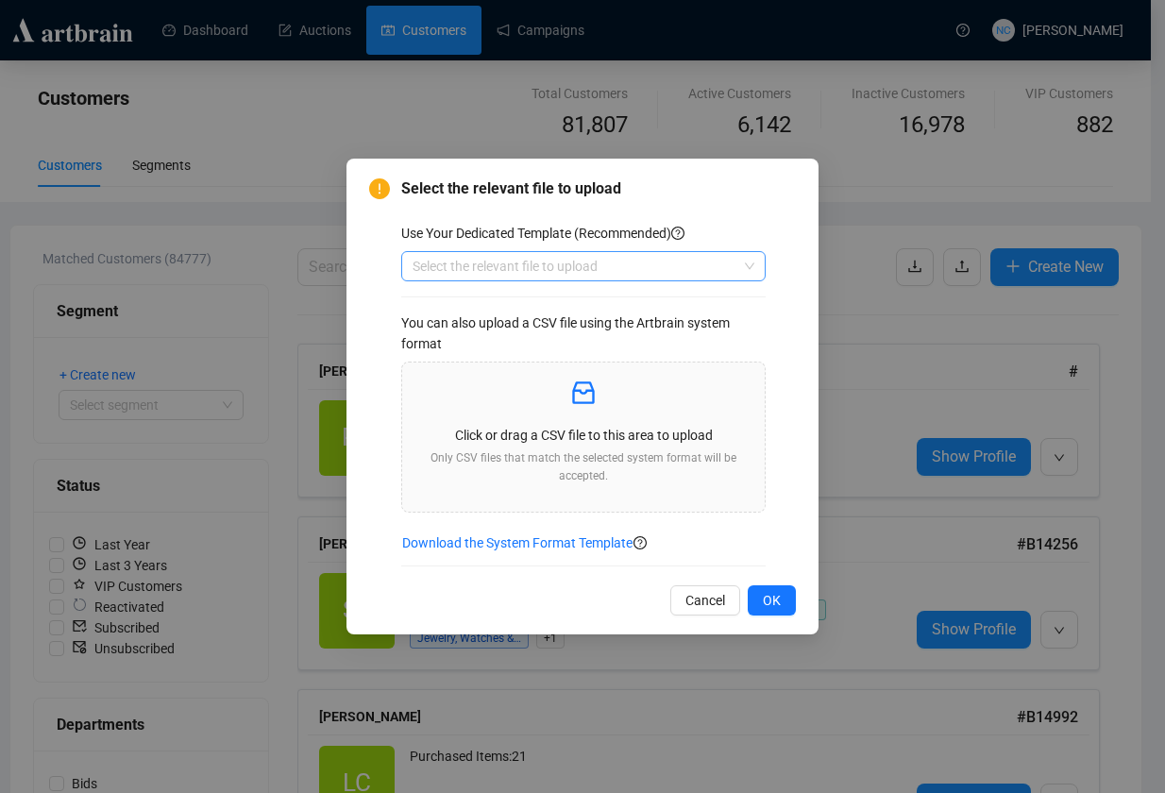
click at [602, 268] on input "search" at bounding box center [575, 266] width 325 height 28
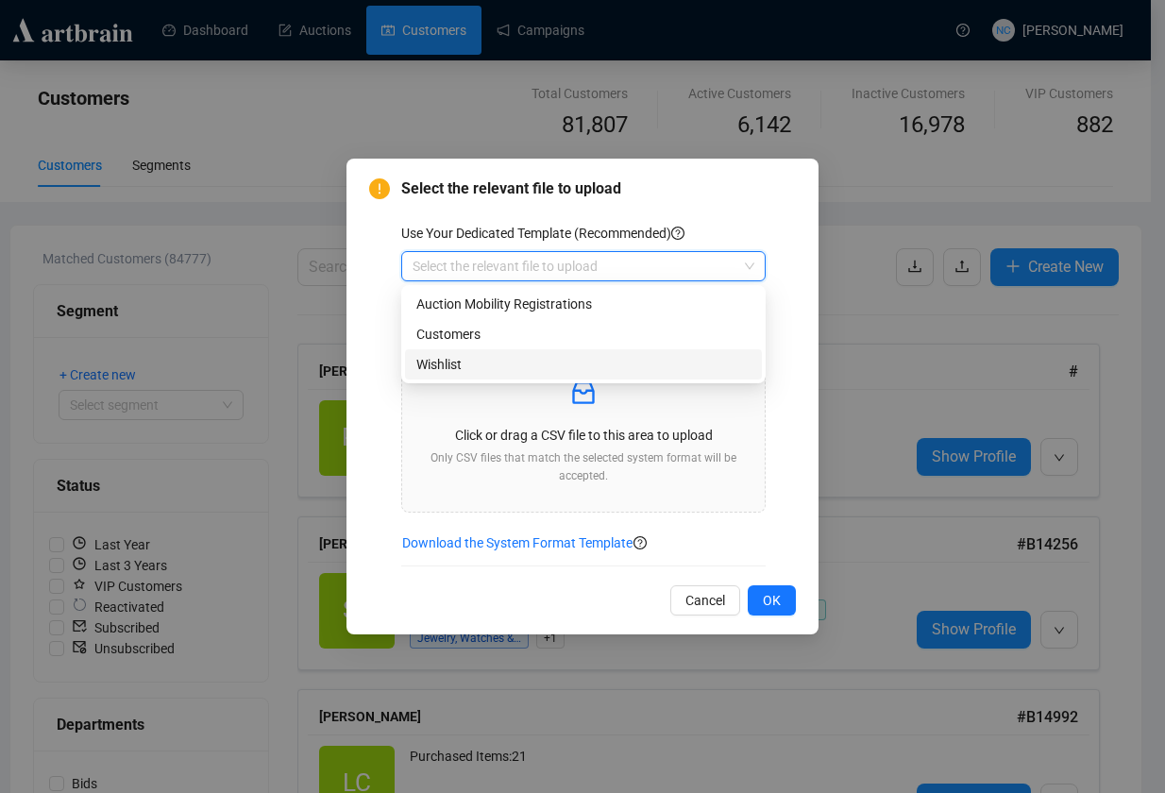
click at [576, 365] on div "Wishlist" at bounding box center [583, 364] width 334 height 21
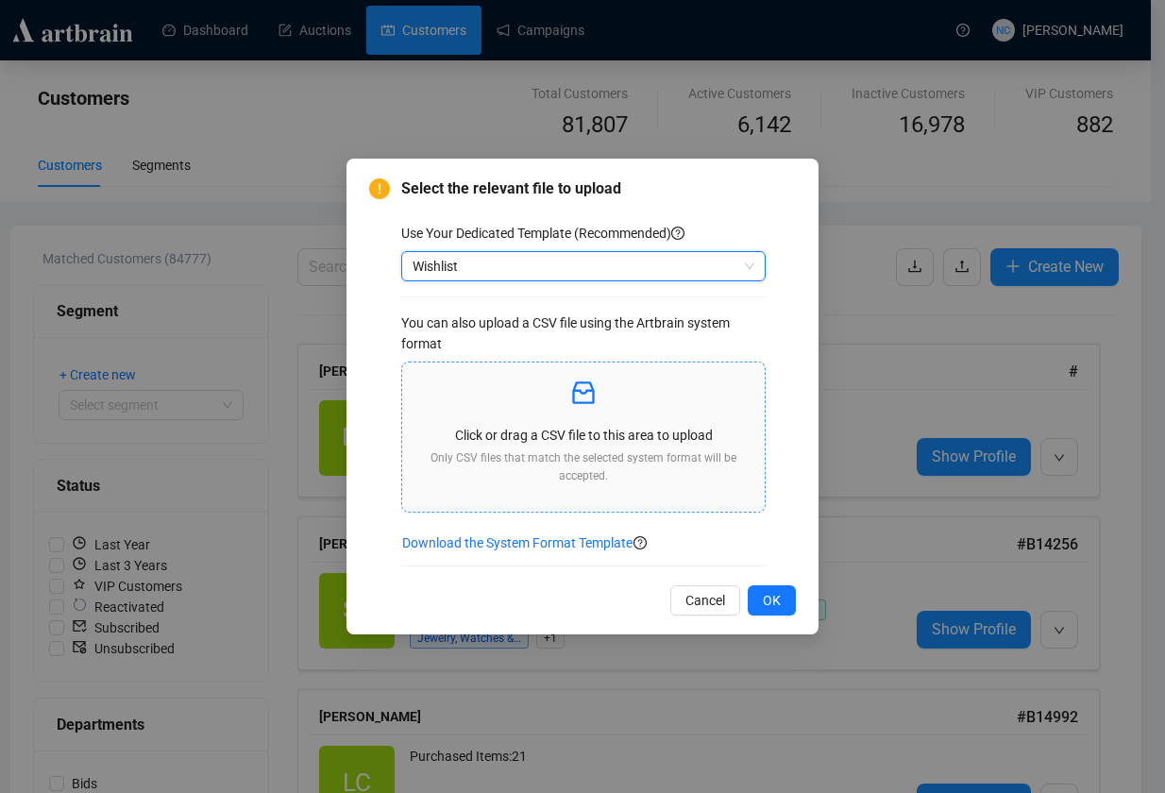
click at [580, 444] on p "Click or drag a CSV file to this area to upload" at bounding box center [583, 435] width 332 height 21
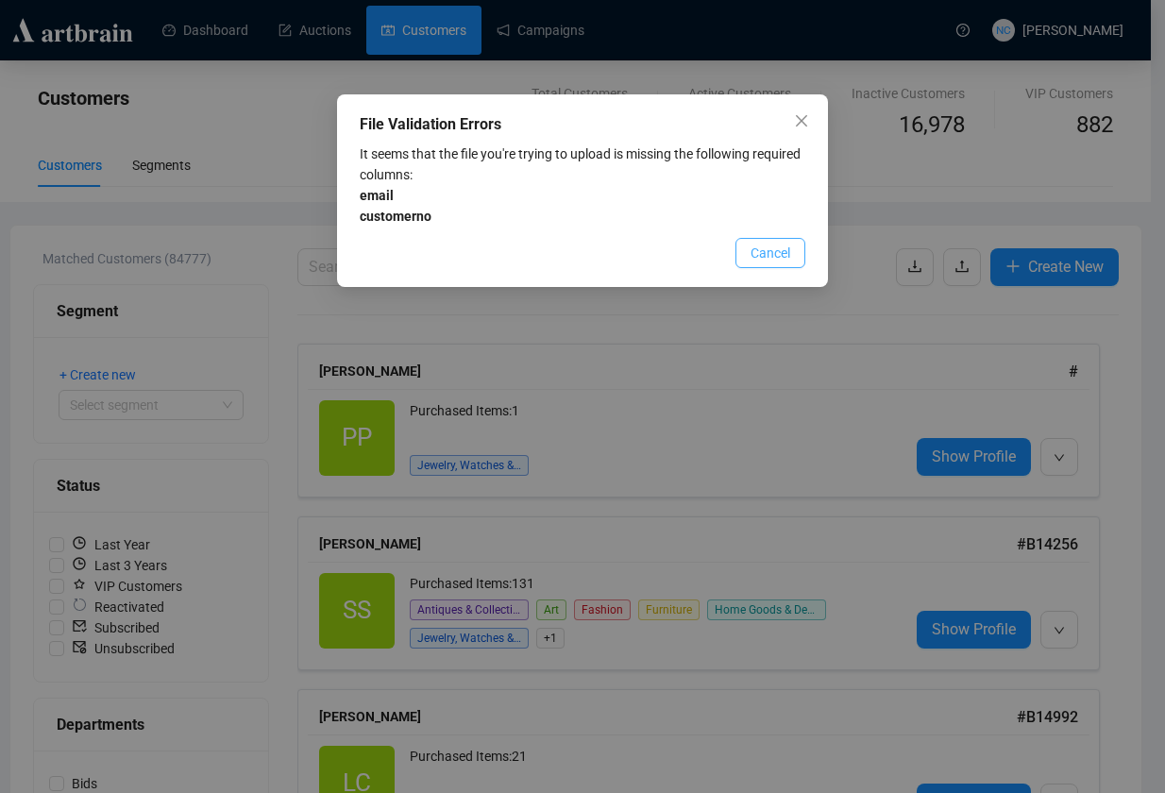
click at [766, 248] on span "Cancel" at bounding box center [771, 253] width 40 height 21
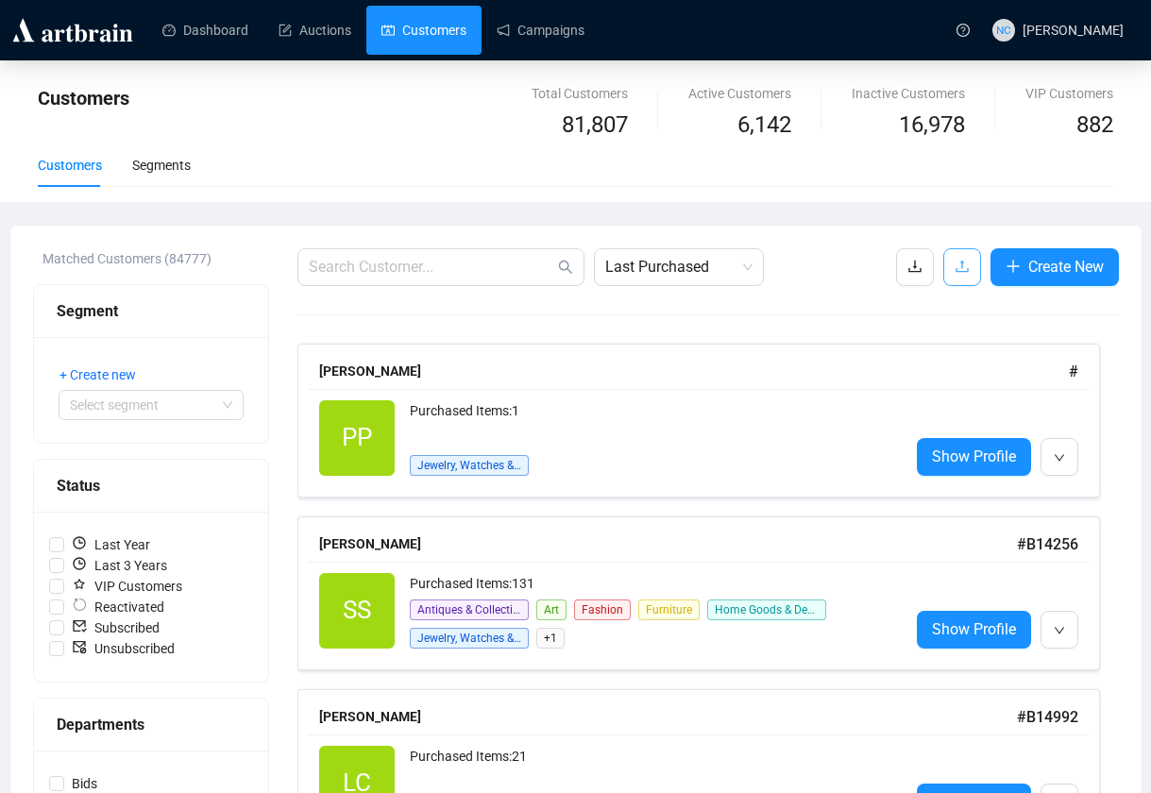
click at [955, 271] on icon "upload" at bounding box center [961, 267] width 12 height 12
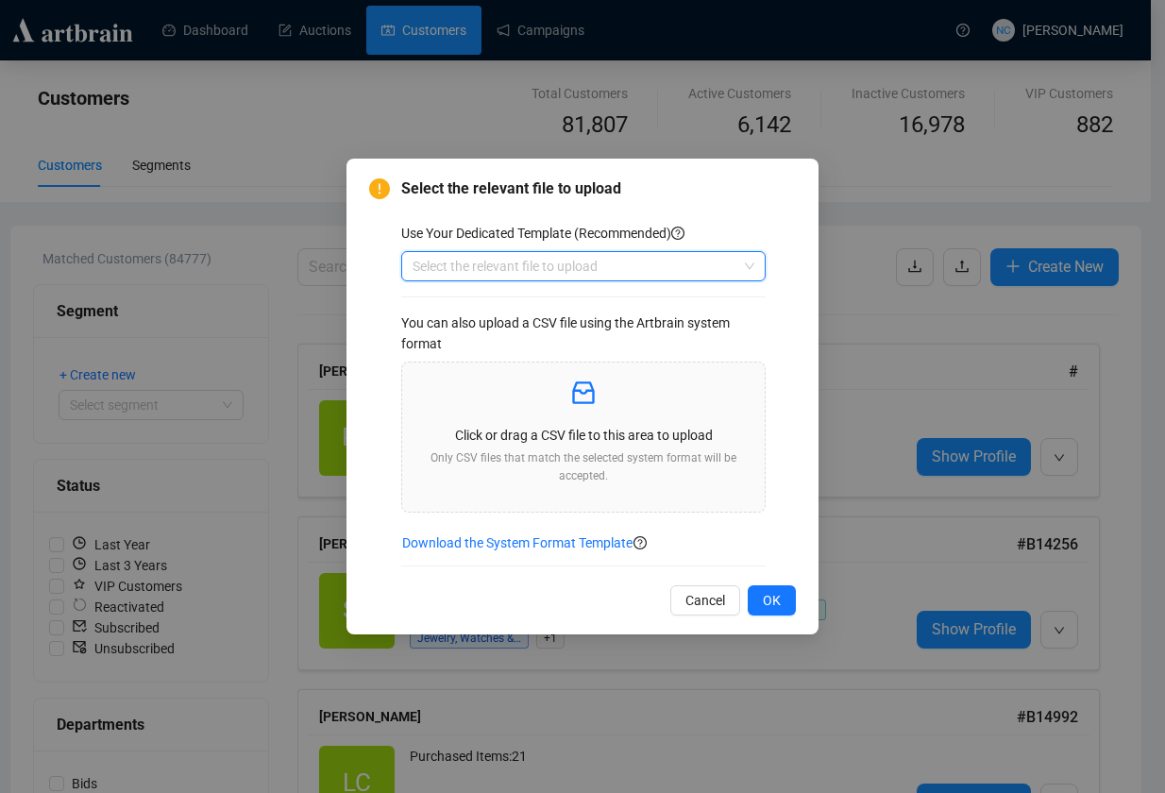
click at [654, 264] on input "search" at bounding box center [575, 266] width 325 height 28
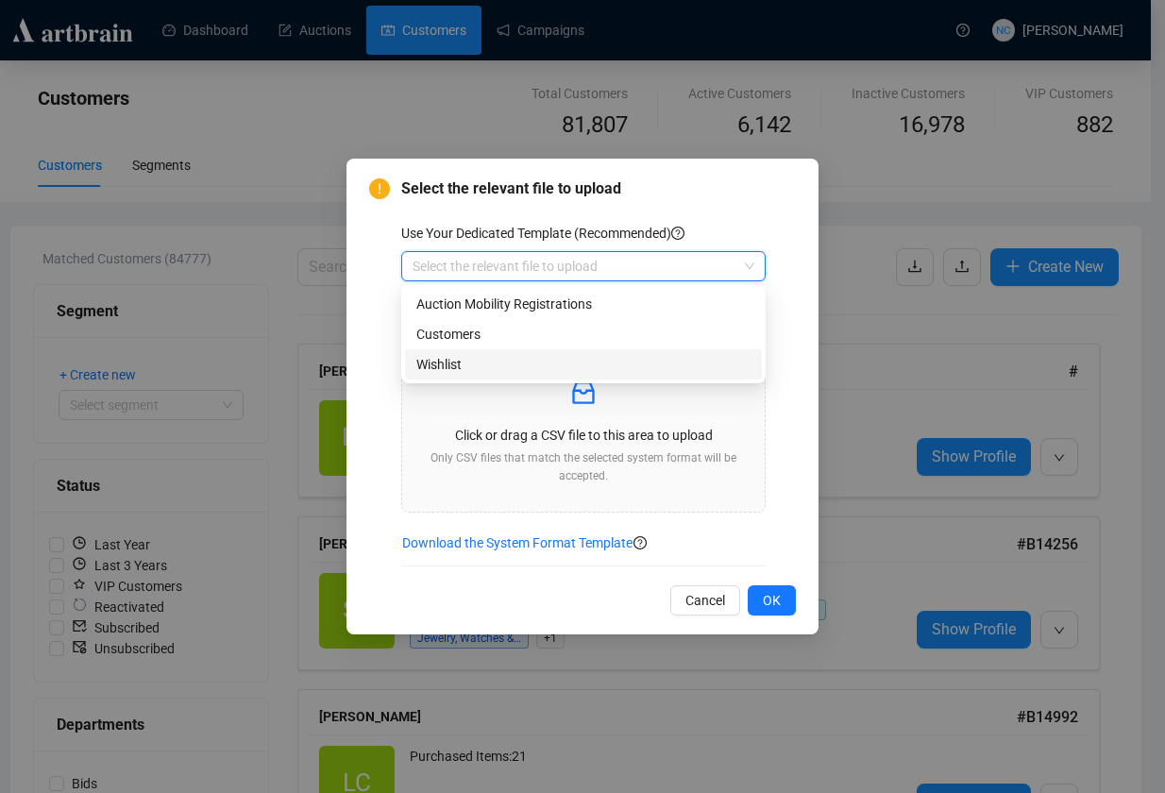
click at [613, 361] on div "Wishlist" at bounding box center [583, 364] width 334 height 21
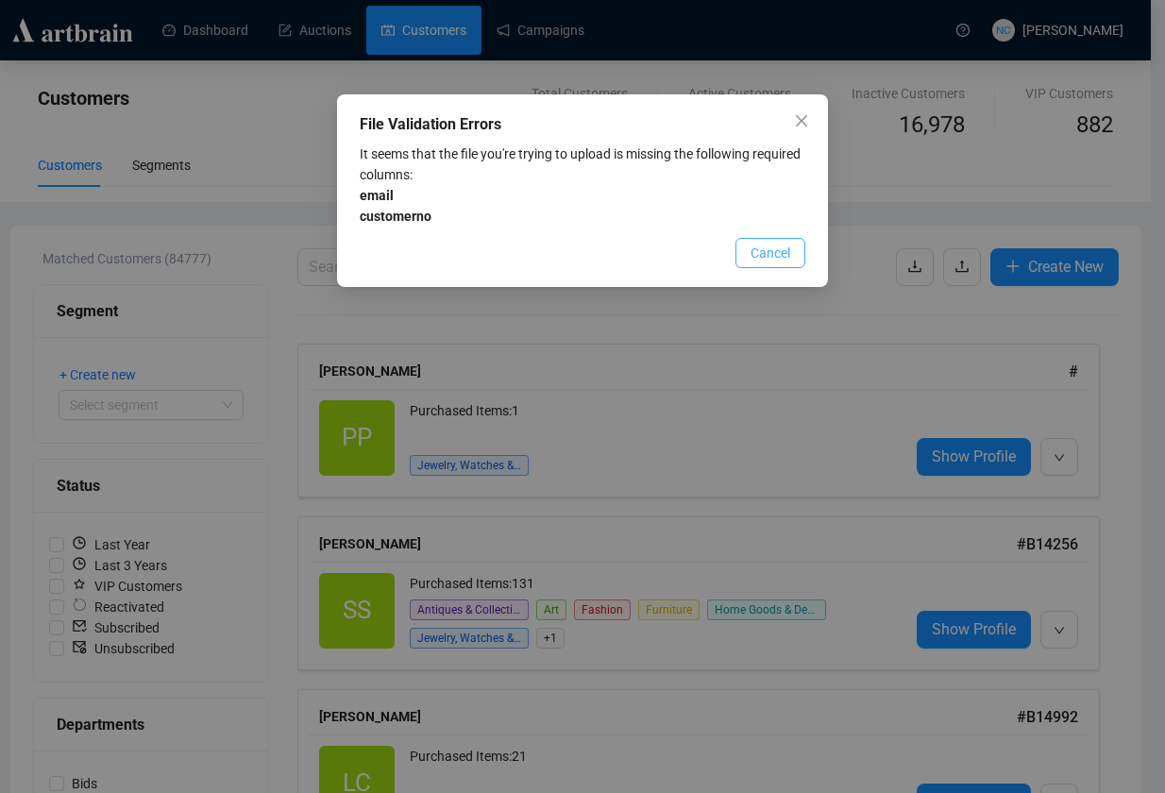
click at [776, 256] on span "Cancel" at bounding box center [771, 253] width 40 height 21
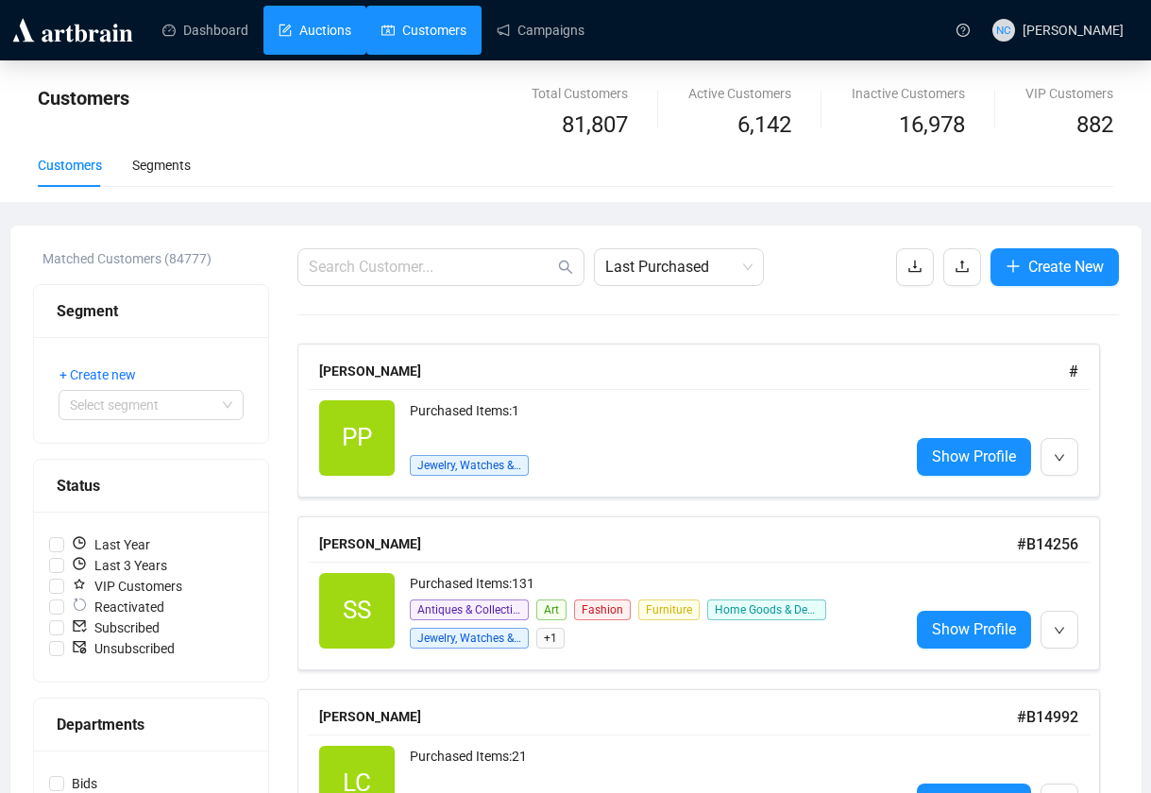
click at [319, 22] on link "Auctions" at bounding box center [315, 30] width 73 height 49
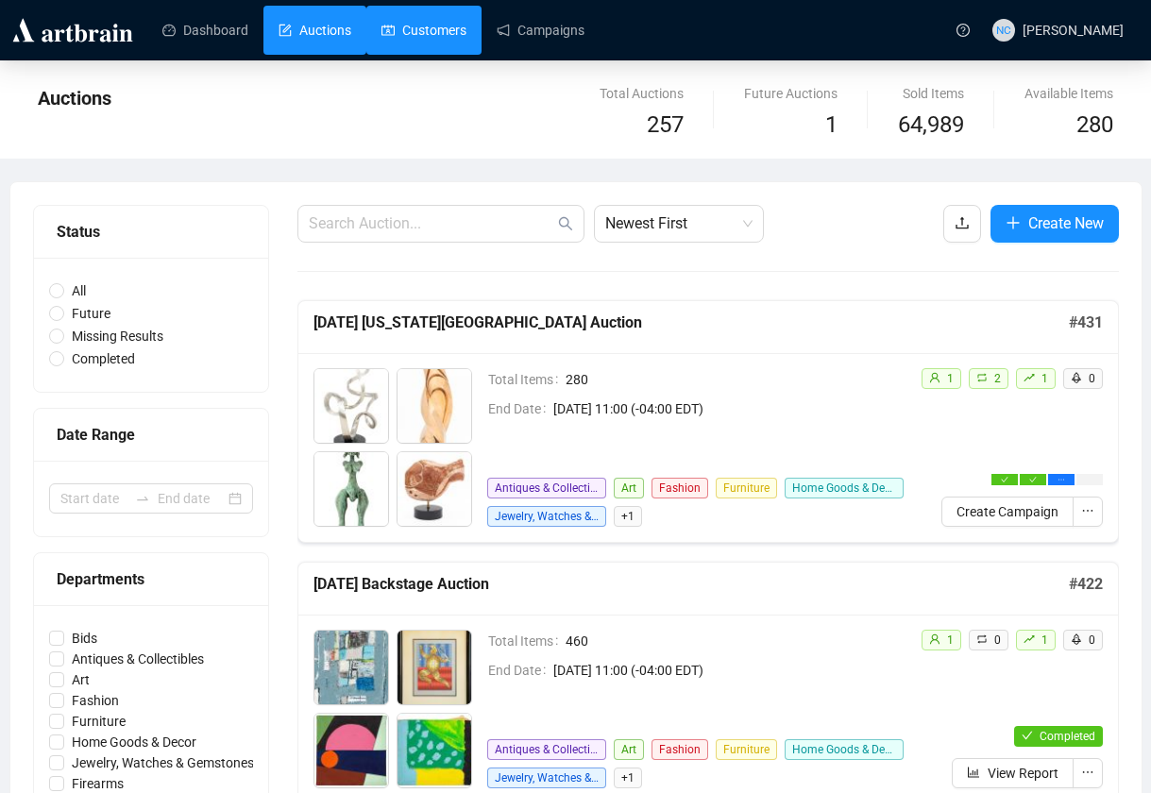
click at [418, 29] on link "Customers" at bounding box center [423, 30] width 85 height 49
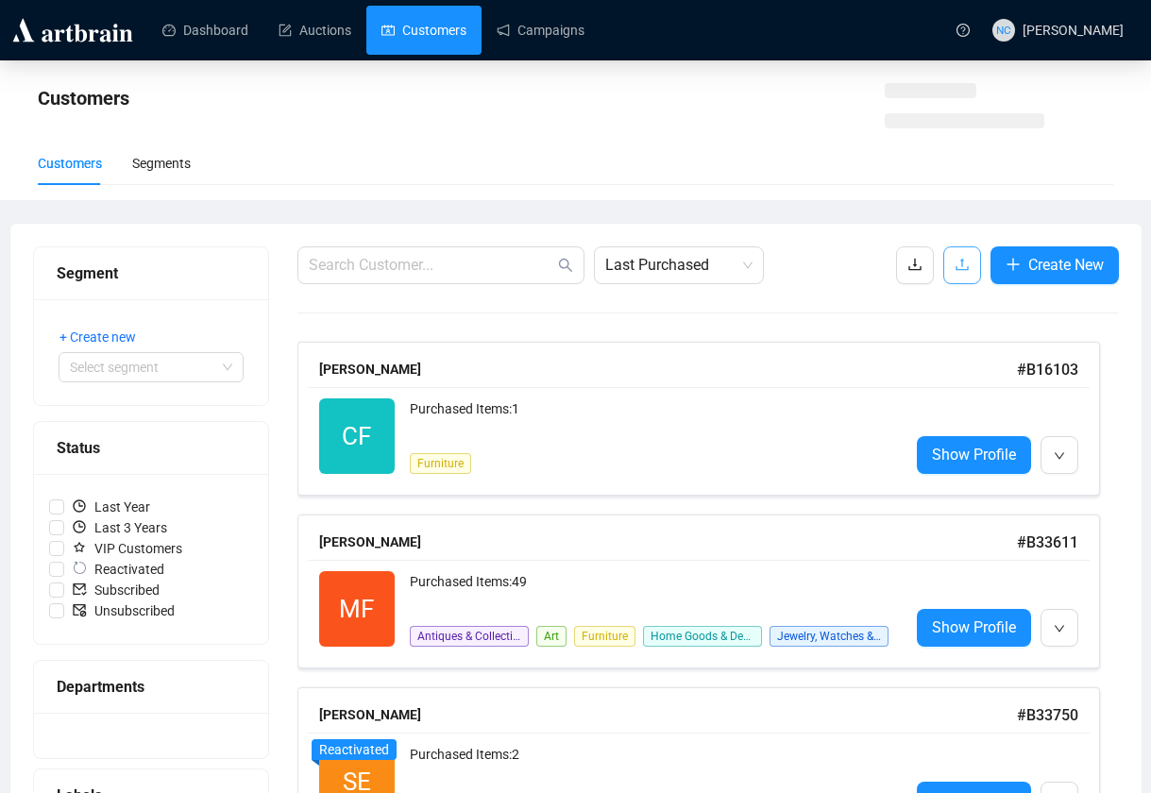
click at [968, 270] on button "button" at bounding box center [962, 265] width 38 height 38
